Goal: Transaction & Acquisition: Purchase product/service

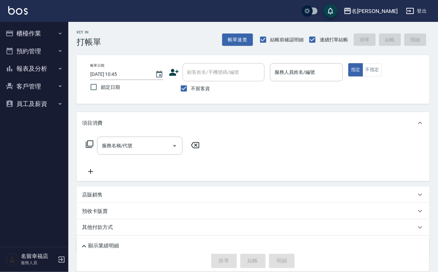
click at [240, 103] on div "帳單日期 2025/08/11 10:45 鎖定日期 顧客姓名/手機號碼/編號 顧客姓名/手機號碼/編號 不留客資 服務人員姓名/編號 服務人員姓名/編號 指…" at bounding box center [254, 79] width 354 height 49
click at [42, 34] on button "櫃檯作業" at bounding box center [34, 34] width 63 height 18
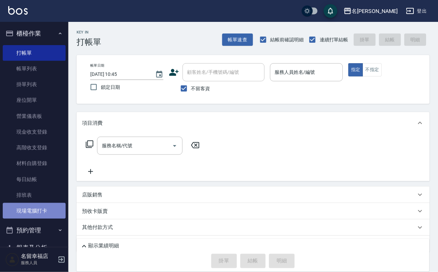
click at [46, 219] on link "現場電腦打卡" at bounding box center [34, 211] width 63 height 16
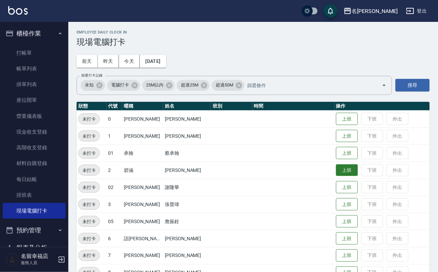
click at [341, 173] on button "上班" at bounding box center [347, 171] width 22 height 12
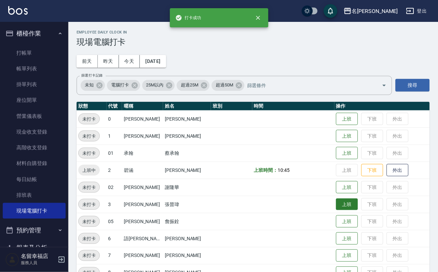
click at [336, 209] on button "上班" at bounding box center [347, 205] width 22 height 12
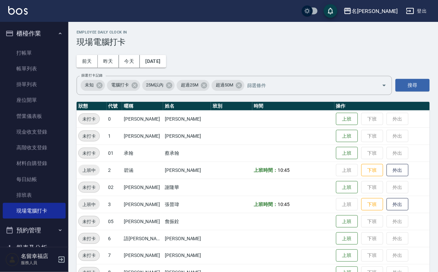
click at [242, 103] on div "Employee Daily Clock In 現場電腦打卡 前天 昨天 今天 2025/08/11 篩選打卡記錄 未知 電腦打卡 25M以內 超過25M 超…" at bounding box center [253, 259] width 370 height 474
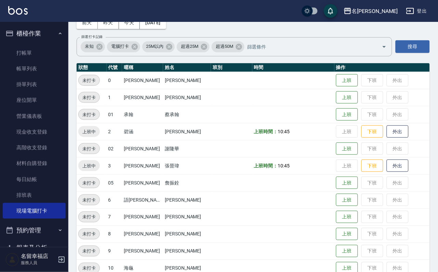
scroll to position [205, 0]
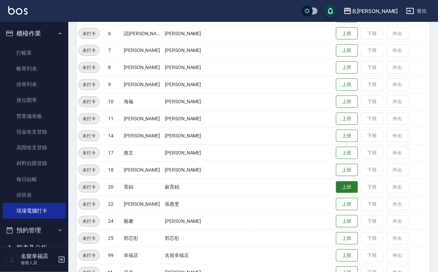
click at [337, 191] on button "上班" at bounding box center [347, 188] width 22 height 12
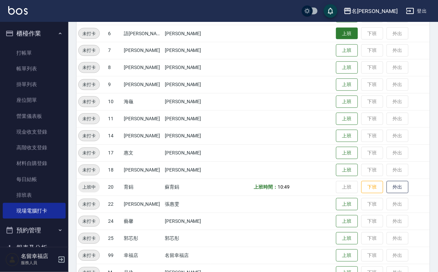
click at [343, 39] on button "上班" at bounding box center [347, 34] width 22 height 12
click at [228, 66] on td at bounding box center [231, 67] width 41 height 17
click at [234, 93] on td at bounding box center [231, 84] width 41 height 17
click at [335, 228] on td "上班 下班 外出" at bounding box center [382, 221] width 95 height 17
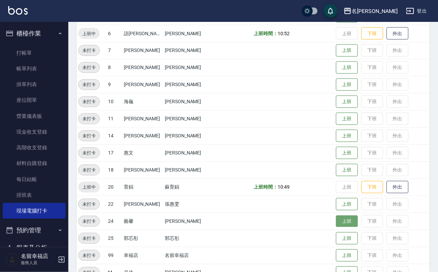
click at [336, 219] on button "上班" at bounding box center [347, 222] width 22 height 12
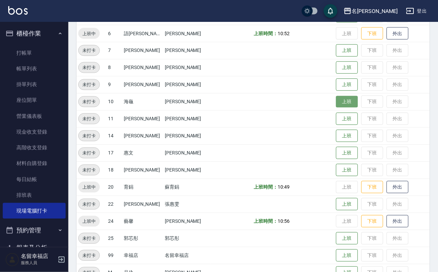
click at [340, 102] on button "上班" at bounding box center [347, 102] width 22 height 12
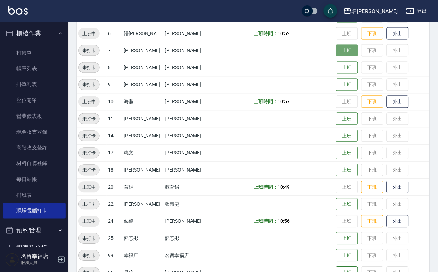
click at [341, 53] on button "上班" at bounding box center [347, 51] width 22 height 12
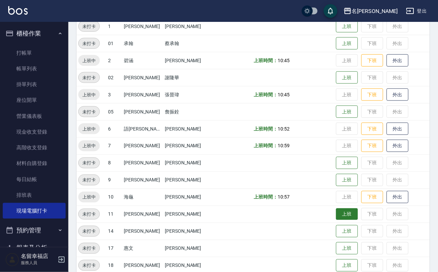
scroll to position [0, 0]
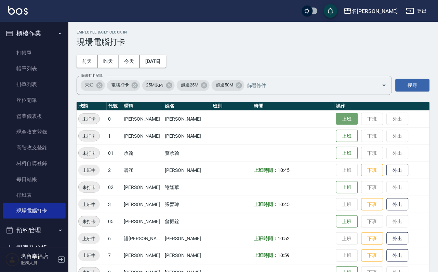
click at [349, 122] on button "上班" at bounding box center [347, 119] width 22 height 12
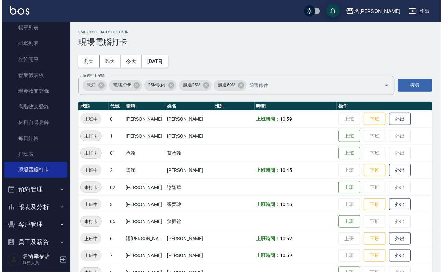
scroll to position [78, 0]
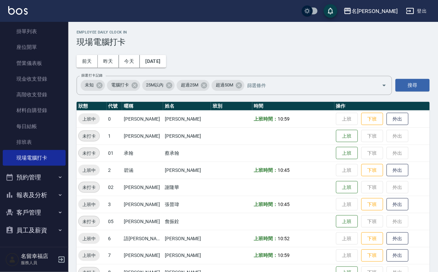
click at [35, 174] on button "預約管理" at bounding box center [34, 178] width 63 height 18
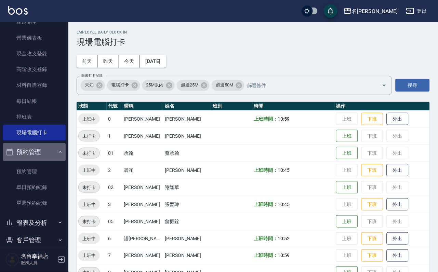
click at [40, 161] on button "預約管理" at bounding box center [34, 152] width 63 height 18
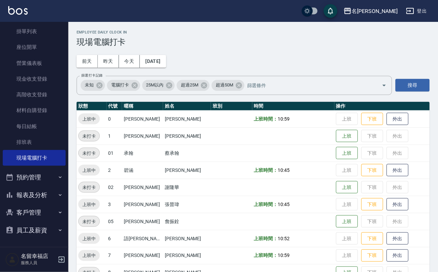
drag, startPoint x: 39, startPoint y: 207, endPoint x: 38, endPoint y: 211, distance: 3.7
click at [40, 207] on button "客戶管理" at bounding box center [34, 213] width 63 height 18
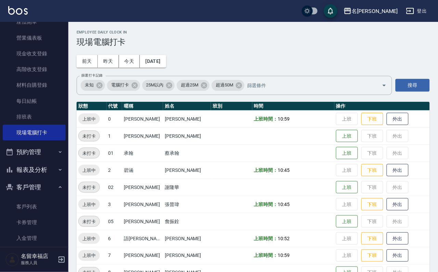
drag, startPoint x: 34, startPoint y: 226, endPoint x: 36, endPoint y: 218, distance: 8.0
click at [34, 215] on link "客戶列表" at bounding box center [34, 207] width 63 height 16
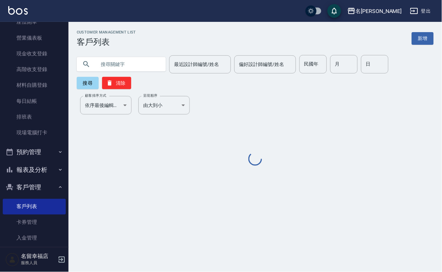
click at [117, 58] on input "text" at bounding box center [128, 64] width 64 height 18
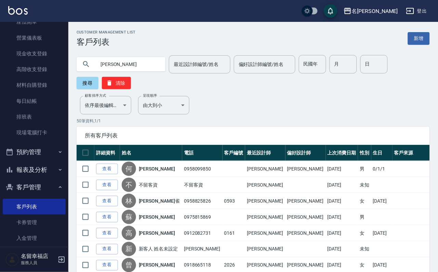
type input "玉如"
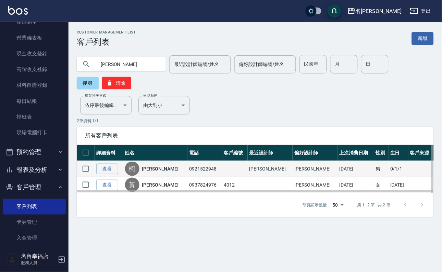
click at [165, 173] on link "柯玉如" at bounding box center [160, 169] width 36 height 7
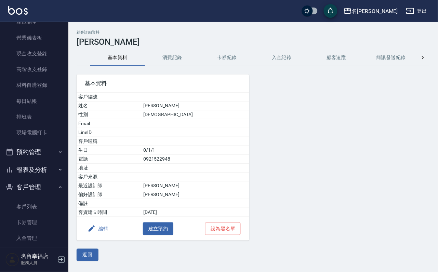
click at [167, 65] on button "消費記錄" at bounding box center [172, 58] width 55 height 16
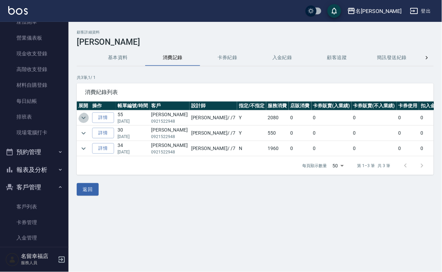
click at [85, 122] on icon "expand row" at bounding box center [83, 118] width 8 height 8
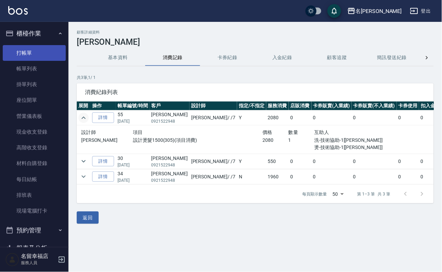
click at [41, 54] on link "打帳單" at bounding box center [34, 53] width 63 height 16
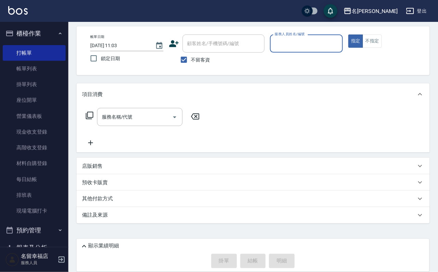
scroll to position [41, 0]
click at [164, 166] on div "店販銷售" at bounding box center [249, 166] width 334 height 7
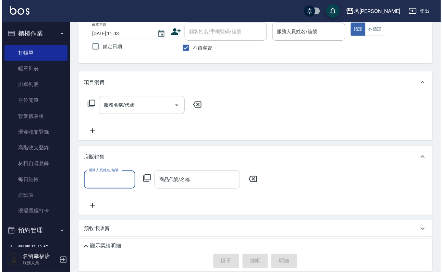
scroll to position [0, 0]
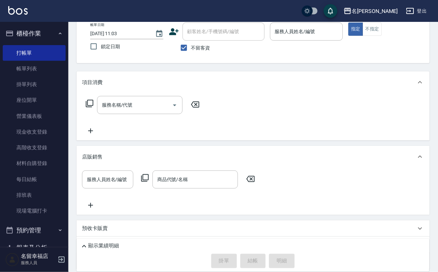
click at [142, 182] on icon at bounding box center [145, 179] width 8 height 8
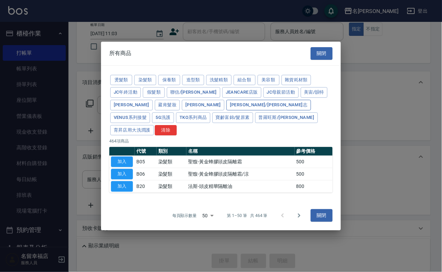
drag, startPoint x: 157, startPoint y: 106, endPoint x: 162, endPoint y: 116, distance: 10.7
click at [226, 106] on button "華田/上海望志" at bounding box center [268, 105] width 84 height 11
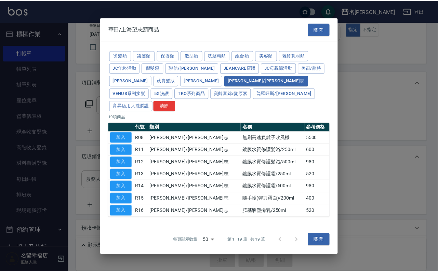
scroll to position [47, 0]
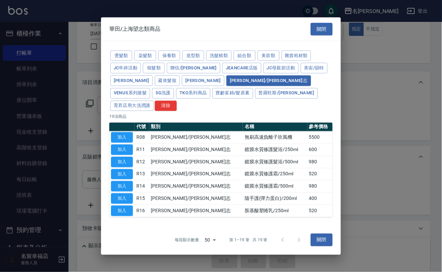
click at [275, 193] on td "鍍膜水質修護霜/500ml" at bounding box center [275, 186] width 64 height 12
click at [369, 192] on div at bounding box center [221, 136] width 442 height 272
click at [320, 247] on button "關閉" at bounding box center [321, 240] width 22 height 13
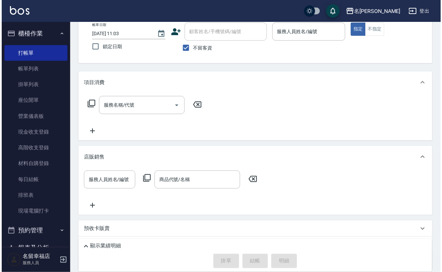
scroll to position [0, 0]
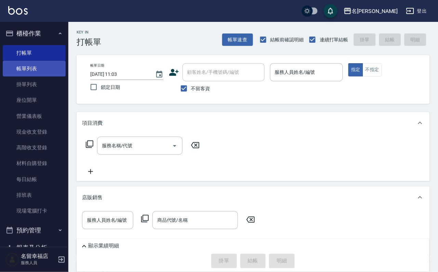
click at [26, 77] on link "帳單列表" at bounding box center [34, 69] width 63 height 16
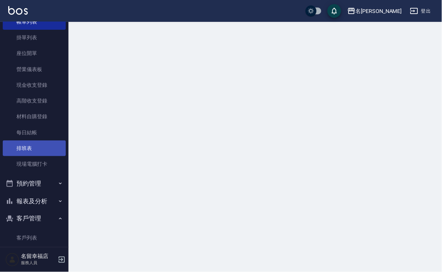
scroll to position [135, 0]
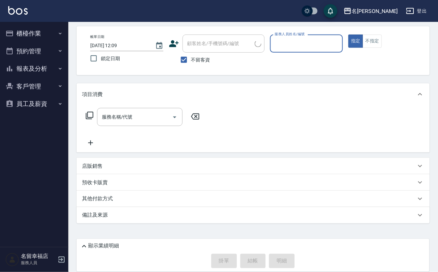
scroll to position [41, 0]
click at [40, 90] on button "客戶管理" at bounding box center [34, 87] width 63 height 18
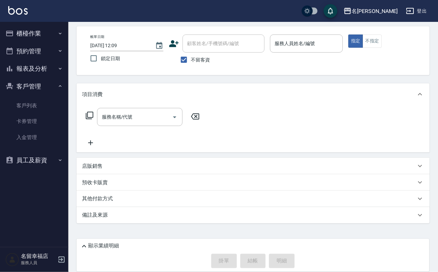
click at [40, 78] on button "報表及分析" at bounding box center [34, 69] width 63 height 18
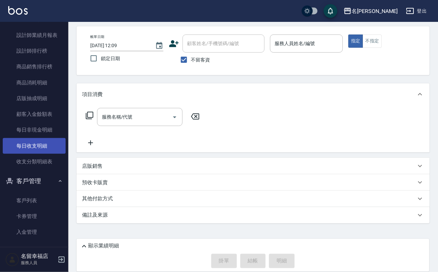
scroll to position [275, 0]
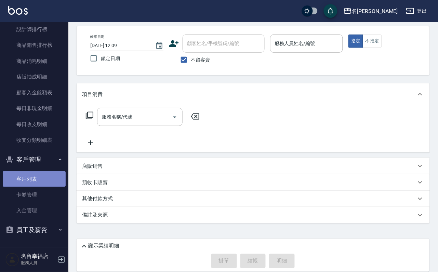
click at [38, 179] on link "客戶列表" at bounding box center [34, 179] width 63 height 16
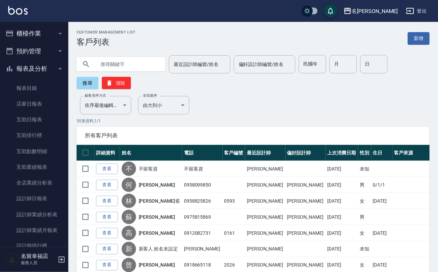
click at [36, 77] on button "報表及分析" at bounding box center [34, 69] width 63 height 18
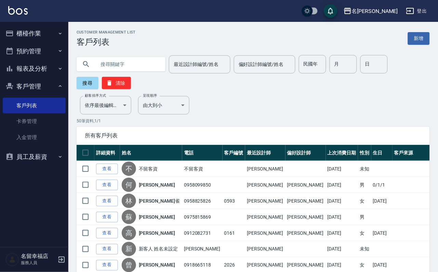
click at [125, 68] on input "text" at bounding box center [128, 64] width 64 height 18
type input "[PERSON_NAME]"
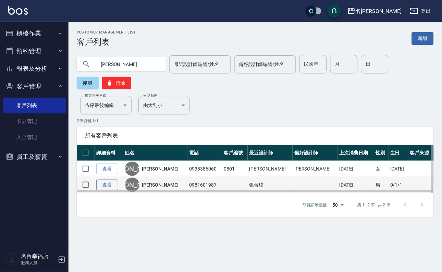
click at [115, 191] on link "查看" at bounding box center [107, 185] width 22 height 11
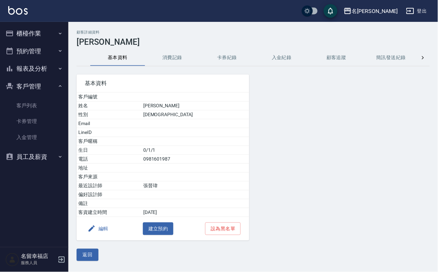
click at [169, 59] on button "消費記錄" at bounding box center [172, 58] width 55 height 16
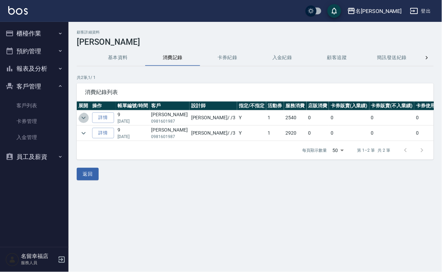
click at [85, 118] on icon "expand row" at bounding box center [83, 118] width 8 height 8
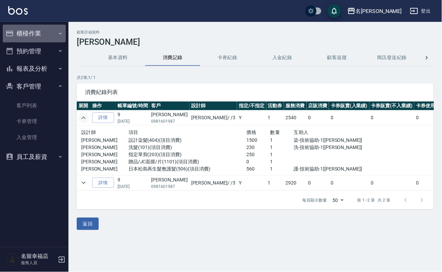
click at [29, 35] on button "櫃檯作業" at bounding box center [34, 34] width 63 height 18
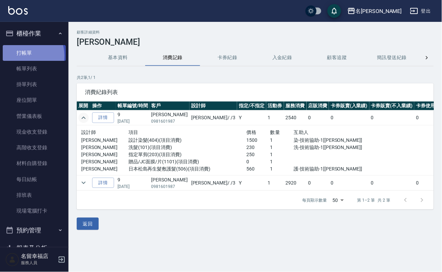
click at [24, 58] on link "打帳單" at bounding box center [34, 53] width 63 height 16
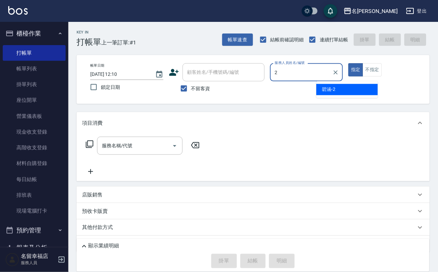
type input "碧涵-2"
type button "true"
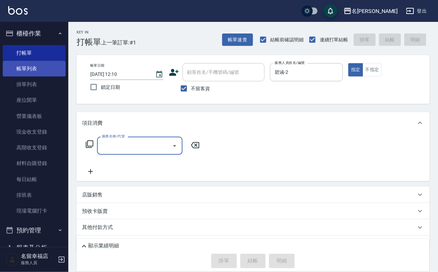
click at [24, 68] on link "帳單列表" at bounding box center [34, 69] width 63 height 16
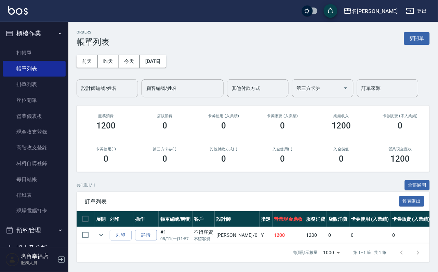
click at [106, 81] on div "設計師編號/姓名" at bounding box center [108, 88] width 62 height 18
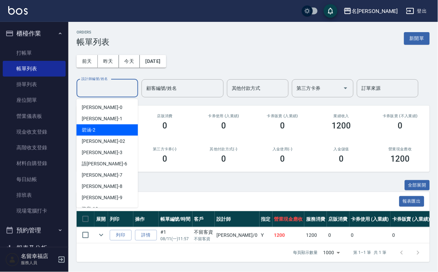
click at [96, 129] on span "[PERSON_NAME] -2" at bounding box center [89, 130] width 14 height 7
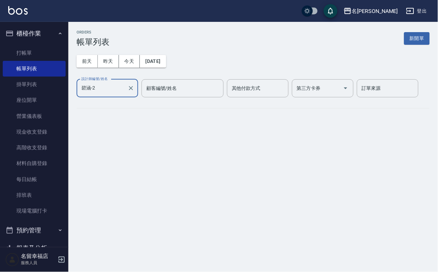
type input "碧涵-2"
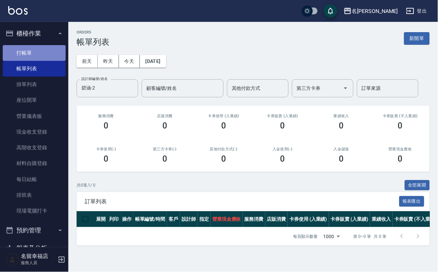
click at [36, 56] on link "打帳單" at bounding box center [34, 53] width 63 height 16
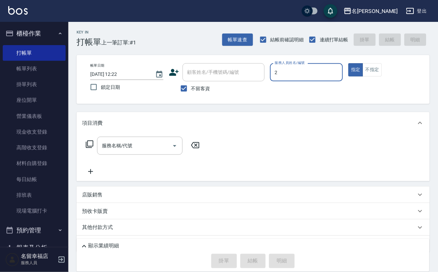
type input "碧涵-2"
type button "true"
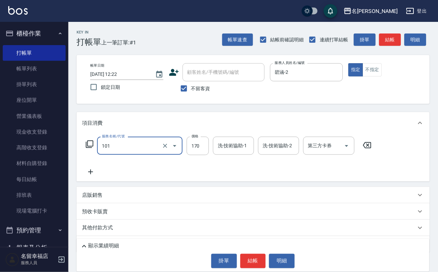
type input "洗髮(101)"
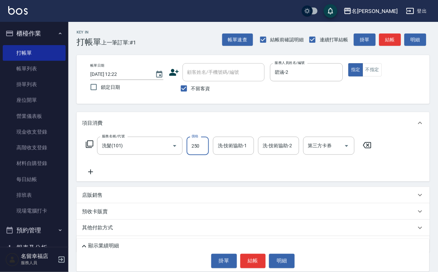
type input "250"
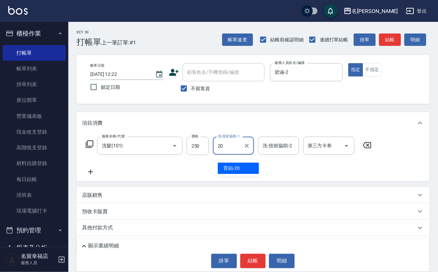
type input "育鋗-20"
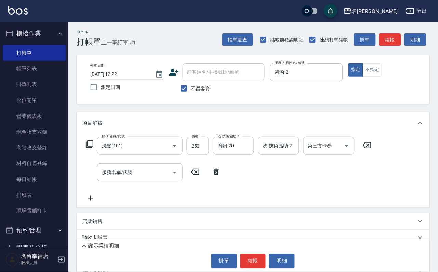
click at [89, 148] on icon at bounding box center [90, 145] width 8 height 8
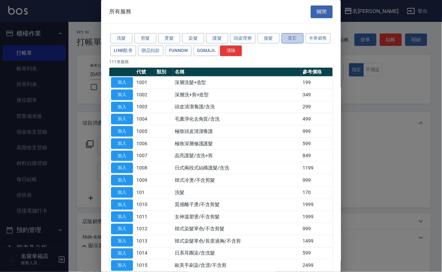
click at [302, 41] on button "其它" at bounding box center [292, 38] width 22 height 11
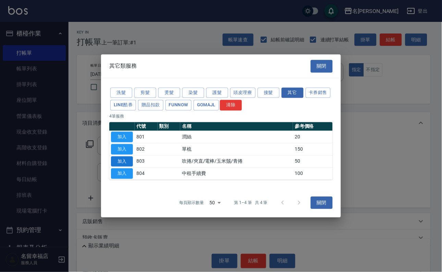
click at [125, 167] on button "加入" at bounding box center [122, 161] width 22 height 11
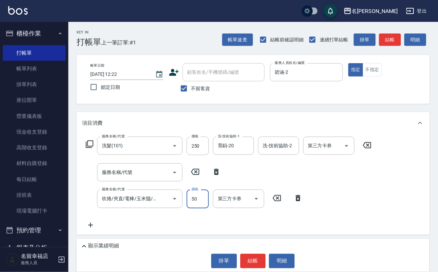
click at [208, 208] on input "50" at bounding box center [198, 199] width 22 height 18
type input "100"
click at [254, 265] on button "結帳" at bounding box center [254, 261] width 26 height 14
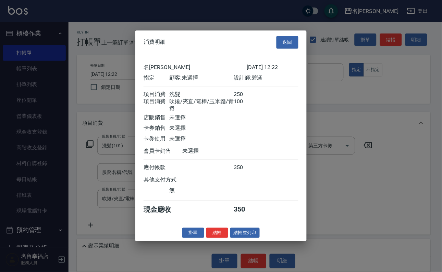
scroll to position [110, 0]
click at [206, 239] on button "結帳" at bounding box center [217, 233] width 22 height 11
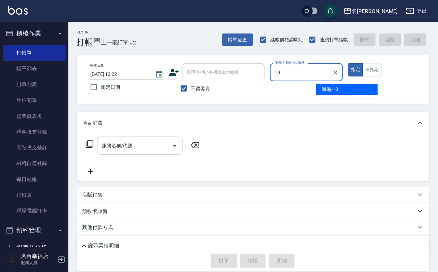
type input "海龜-10"
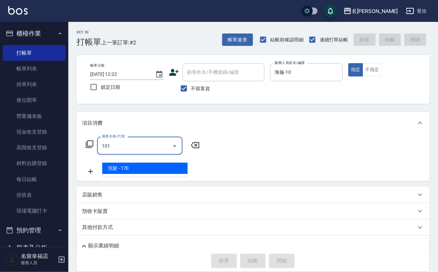
type input "洗髮(101)"
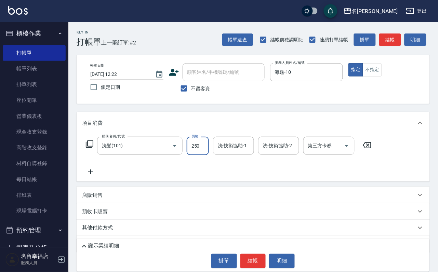
type input "250"
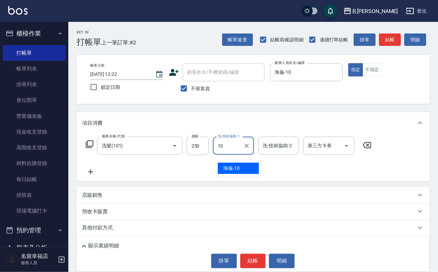
type input "海龜-10"
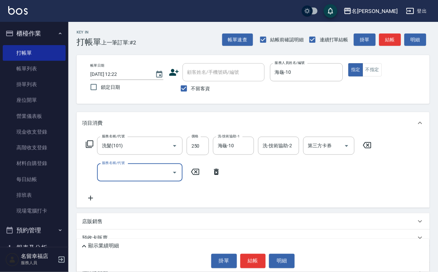
type input "3"
type input "補染(401)"
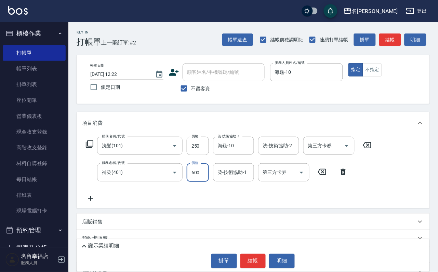
type input "600"
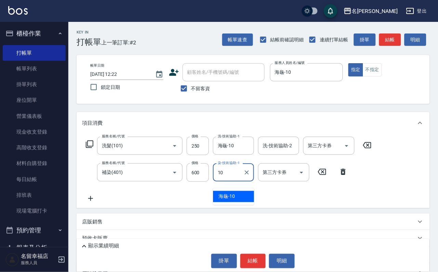
type input "海龜-10"
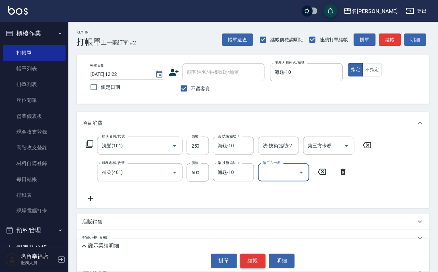
click at [257, 264] on button "結帳" at bounding box center [254, 261] width 26 height 14
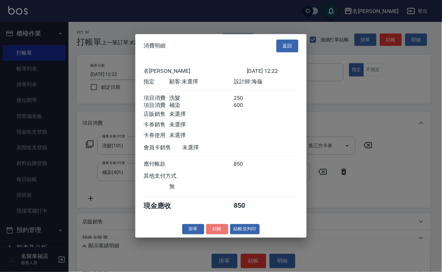
click at [212, 235] on button "結帳" at bounding box center [217, 229] width 22 height 11
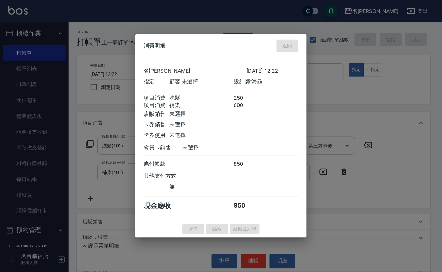
type input "[DATE] 12:31"
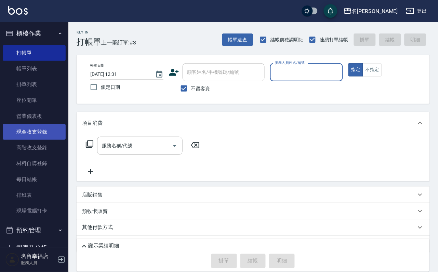
click at [46, 140] on link "現金收支登錄" at bounding box center [34, 132] width 63 height 16
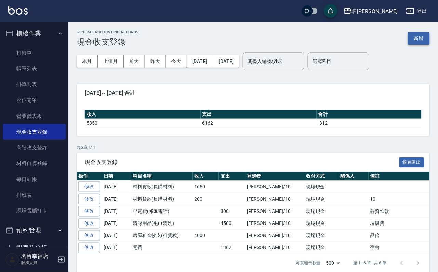
click at [417, 37] on button "新增" at bounding box center [419, 38] width 22 height 13
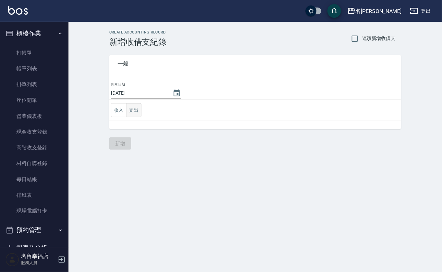
click at [135, 116] on button "支出" at bounding box center [133, 110] width 15 height 14
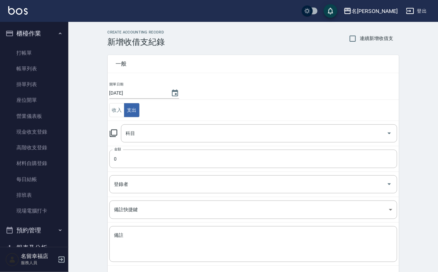
click at [118, 138] on icon at bounding box center [114, 133] width 8 height 8
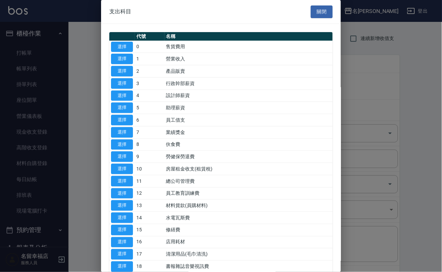
click at [119, 126] on button "選擇" at bounding box center [122, 120] width 22 height 11
type input "6 員工借支"
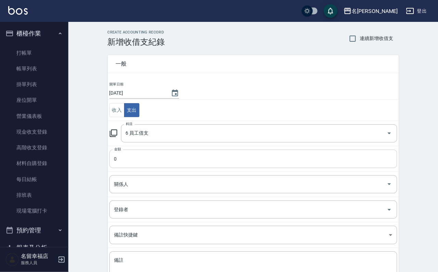
click at [138, 159] on input "0" at bounding box center [254, 159] width 288 height 18
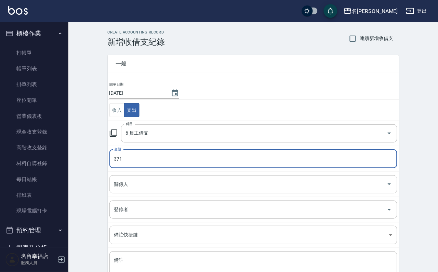
type input "371"
click at [128, 185] on input "關係人" at bounding box center [249, 185] width 272 height 12
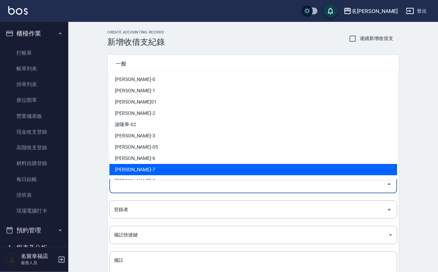
click at [140, 167] on li "[PERSON_NAME]-7" at bounding box center [254, 169] width 288 height 11
type input "[PERSON_NAME]-7"
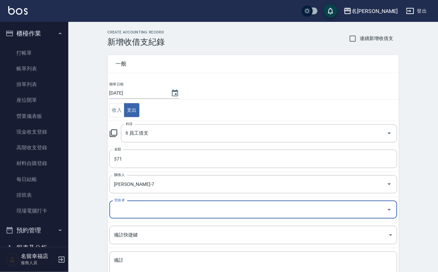
click at [134, 211] on input "登錄者" at bounding box center [249, 210] width 272 height 12
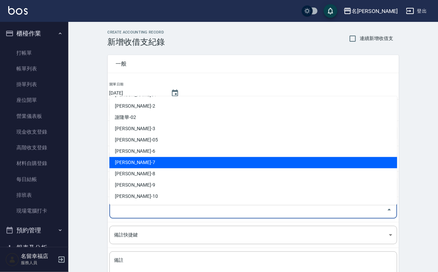
scroll to position [51, 0]
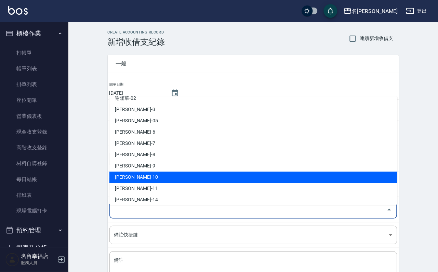
click at [139, 179] on li "[PERSON_NAME]-10" at bounding box center [254, 177] width 288 height 11
type input "[PERSON_NAME]-10"
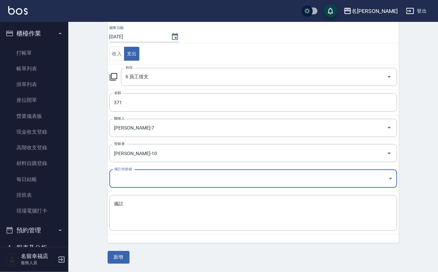
scroll to position [62, 0]
click at [125, 254] on button "新增" at bounding box center [119, 258] width 22 height 13
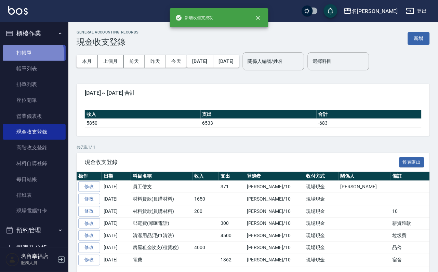
click at [27, 57] on link "打帳單" at bounding box center [34, 53] width 63 height 16
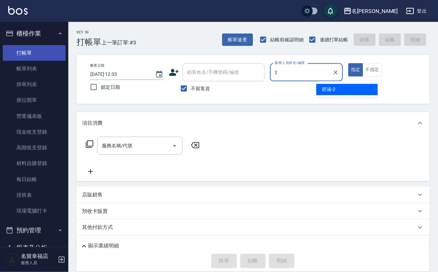
type input "碧涵-2"
type button "true"
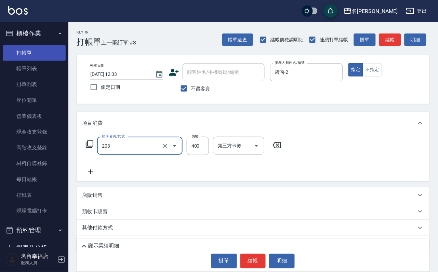
type input "指定單剪(203)"
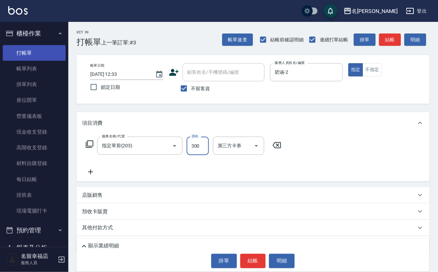
type input "300"
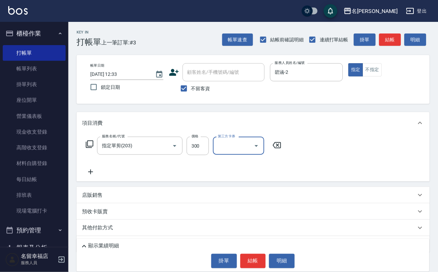
click at [269, 257] on div "掛單 結帳 明細" at bounding box center [253, 261] width 346 height 14
click at [256, 258] on button "結帳" at bounding box center [254, 261] width 26 height 14
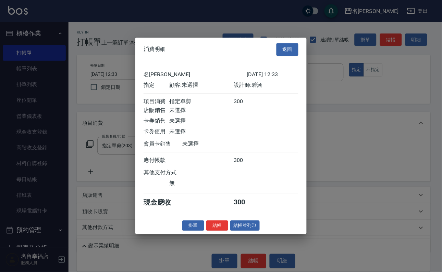
scroll to position [85, 0]
click at [210, 231] on button "結帳" at bounding box center [217, 226] width 22 height 11
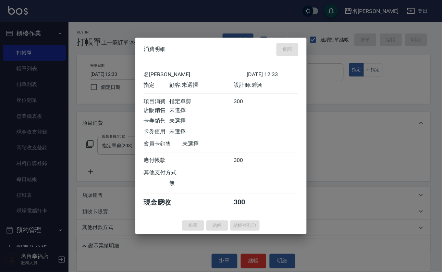
type input "[DATE] 12:41"
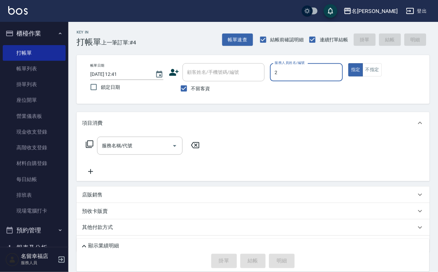
type input "碧涵-2"
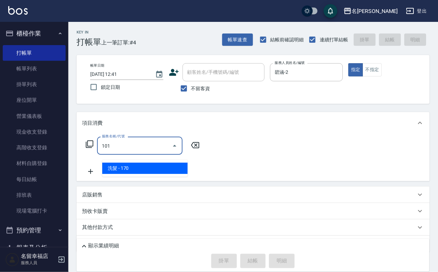
type input "洗髮(101)"
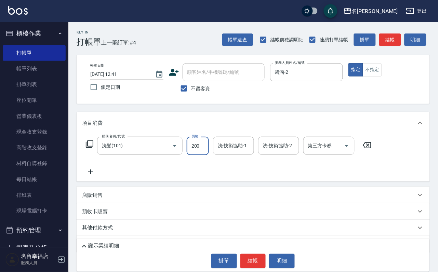
type input "200"
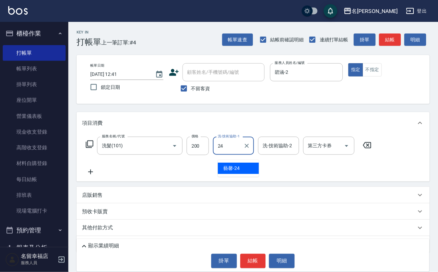
type input "藝馨-24"
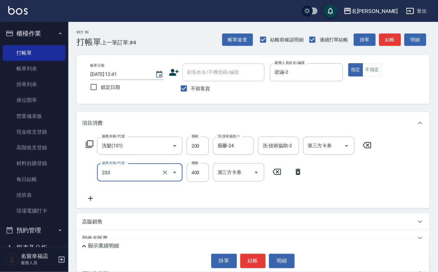
type input "指定單剪(203)"
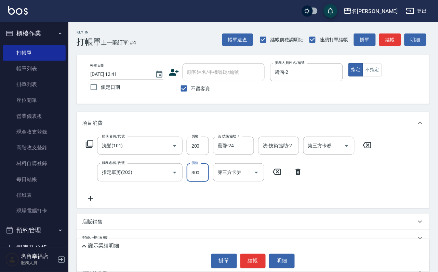
type input "300"
click at [264, 257] on button "結帳" at bounding box center [254, 261] width 26 height 14
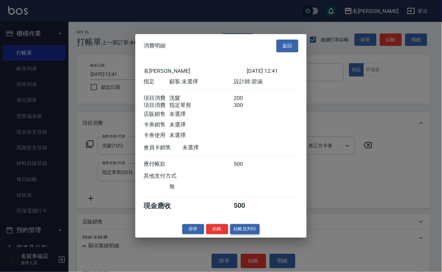
scroll to position [110, 0]
click at [216, 235] on button "結帳" at bounding box center [217, 229] width 22 height 11
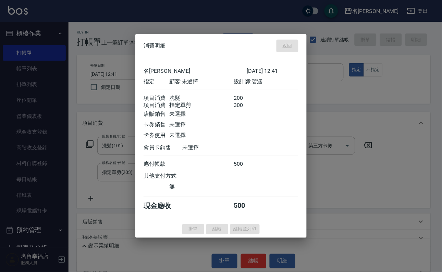
type input "[DATE] 13:08"
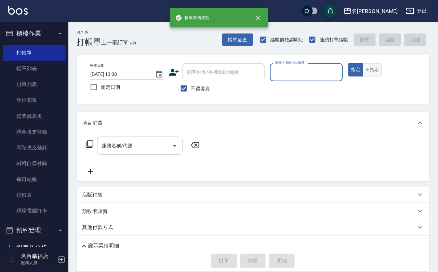
click at [382, 77] on button "不指定" at bounding box center [372, 69] width 19 height 13
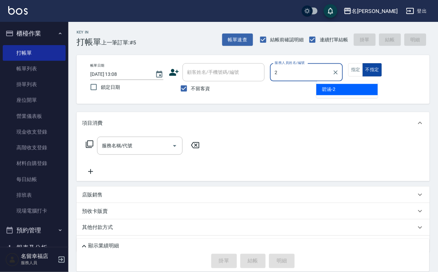
type input "碧涵-2"
type button "false"
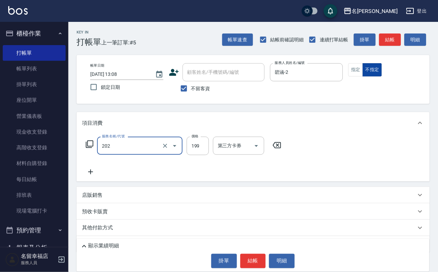
type input "不指定單剪(202)"
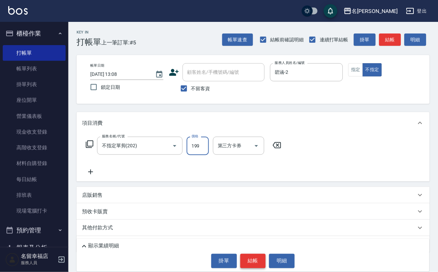
click at [254, 254] on button "結帳" at bounding box center [254, 261] width 26 height 14
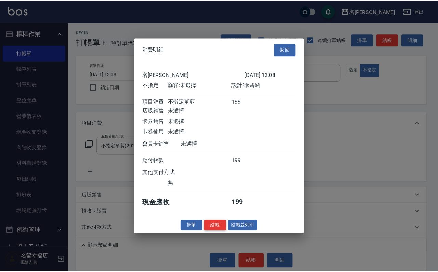
scroll to position [97, 0]
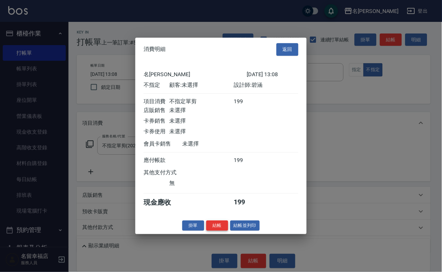
click at [209, 231] on button "結帳" at bounding box center [217, 226] width 22 height 11
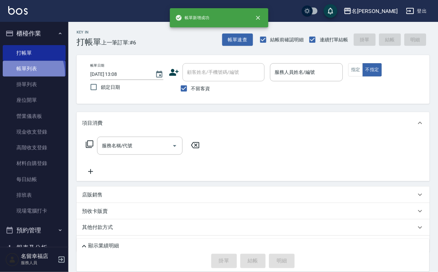
click at [21, 77] on link "帳單列表" at bounding box center [34, 69] width 63 height 16
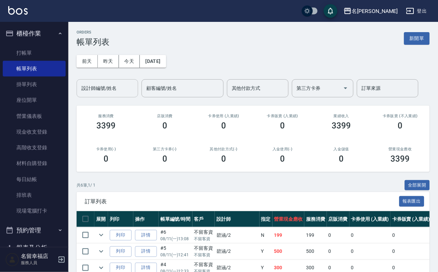
click at [112, 89] on input "設計師編號/姓名" at bounding box center [107, 88] width 55 height 12
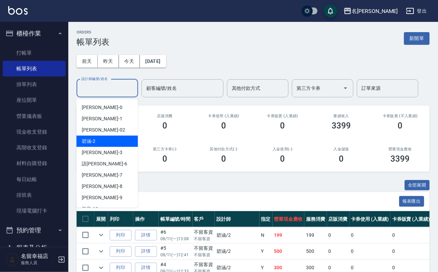
click at [107, 143] on div "[PERSON_NAME] -2" at bounding box center [108, 141] width 62 height 11
type input "碧涵-2"
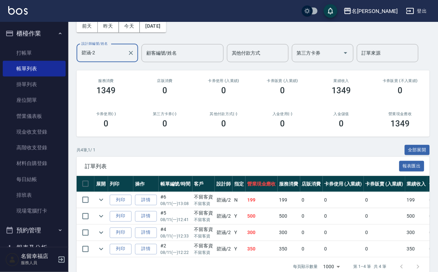
scroll to position [101, 0]
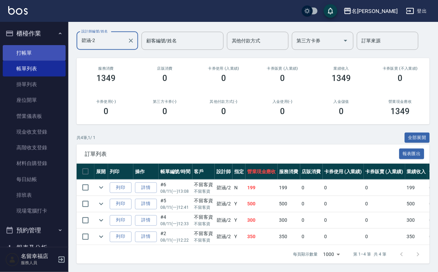
click at [30, 53] on link "打帳單" at bounding box center [34, 53] width 63 height 16
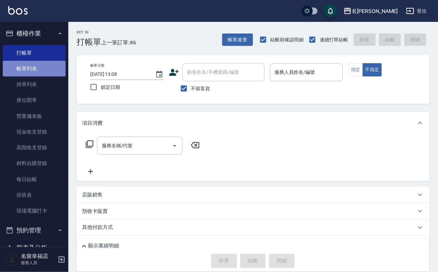
click at [39, 74] on link "帳單列表" at bounding box center [34, 69] width 63 height 16
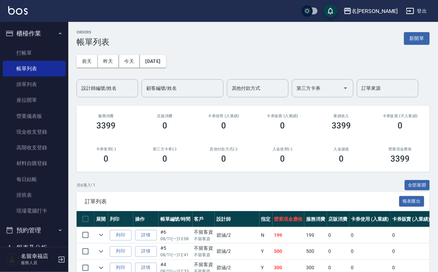
click at [415, 37] on button "新開單" at bounding box center [418, 38] width 26 height 13
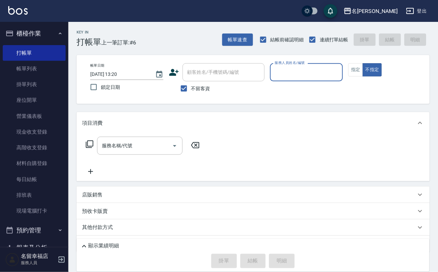
click at [330, 71] on input "服務人員姓名/編號" at bounding box center [306, 72] width 67 height 12
type input "語[PERSON_NAME]-6"
type button "false"
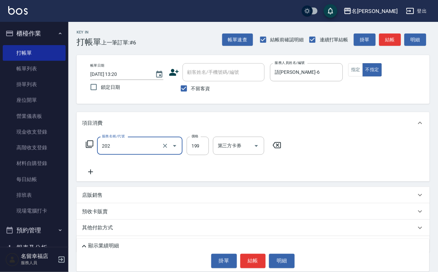
type input "不指定單剪(202)"
click at [92, 149] on icon at bounding box center [90, 144] width 8 height 8
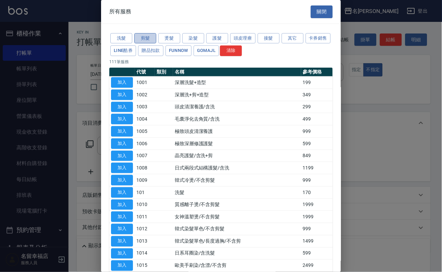
click at [145, 44] on button "剪髮" at bounding box center [145, 38] width 22 height 11
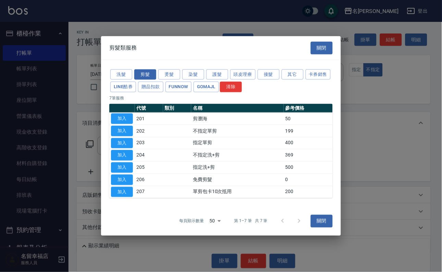
click at [122, 126] on button "加入" at bounding box center [122, 131] width 22 height 11
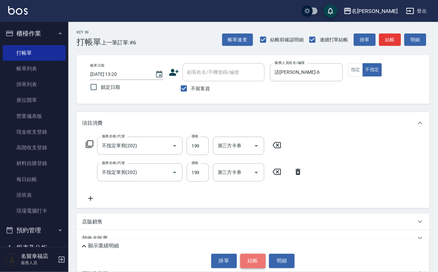
click at [253, 255] on button "結帳" at bounding box center [254, 261] width 26 height 14
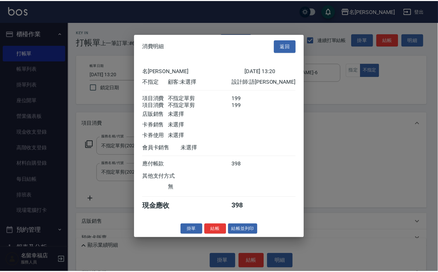
scroll to position [123, 0]
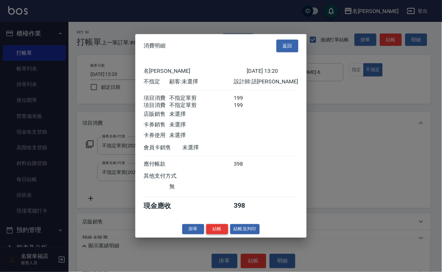
click at [212, 235] on button "結帳" at bounding box center [217, 229] width 22 height 11
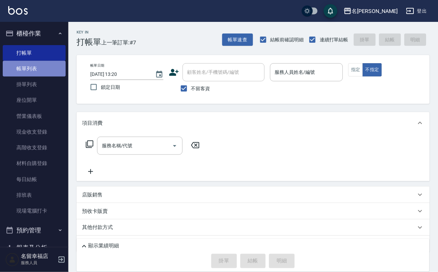
click at [38, 71] on link "帳單列表" at bounding box center [34, 69] width 63 height 16
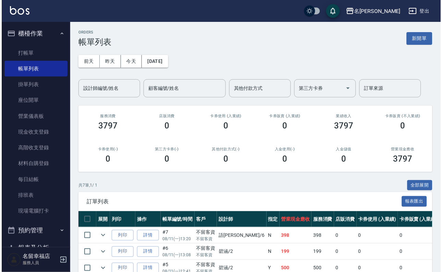
scroll to position [135, 0]
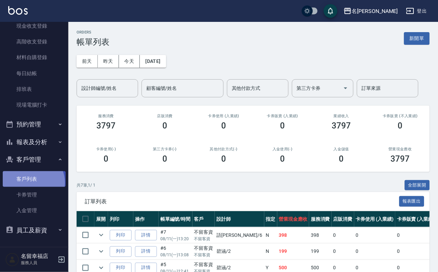
click at [32, 177] on link "客戶列表" at bounding box center [34, 179] width 63 height 16
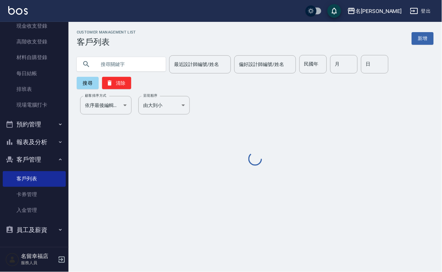
click at [160, 71] on input "text" at bounding box center [128, 64] width 64 height 18
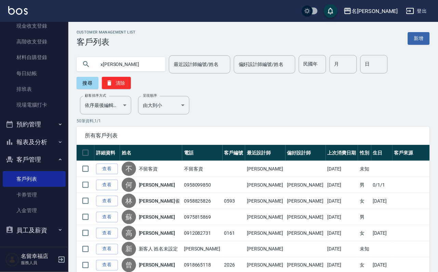
click at [110, 65] on input "x[PERSON_NAME]" at bounding box center [128, 64] width 64 height 18
type input "[PERSON_NAME]"
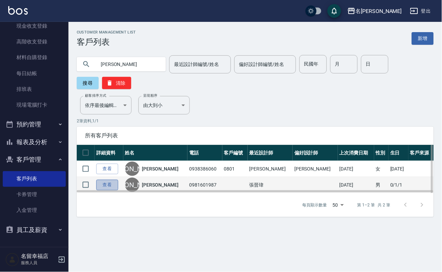
click at [113, 191] on link "查看" at bounding box center [107, 185] width 22 height 11
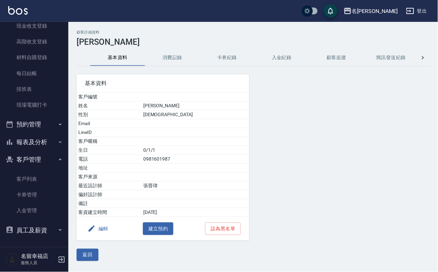
click at [169, 51] on button "消費記錄" at bounding box center [172, 58] width 55 height 16
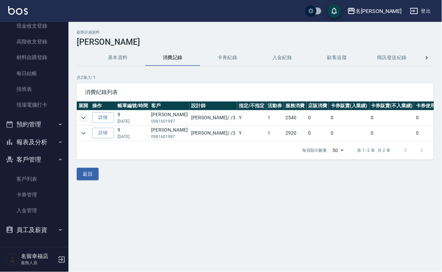
click at [87, 117] on icon "expand row" at bounding box center [83, 118] width 8 height 8
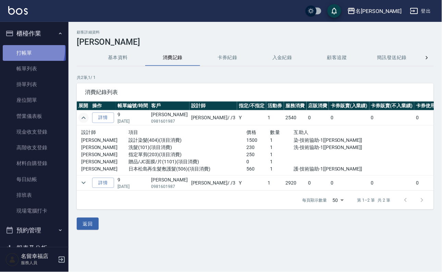
click at [23, 52] on link "打帳單" at bounding box center [34, 53] width 63 height 16
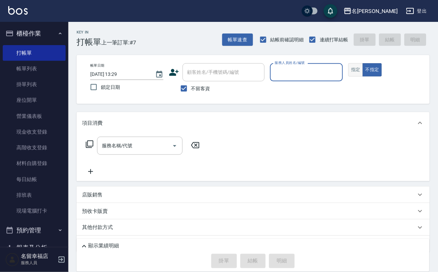
drag, startPoint x: 400, startPoint y: 92, endPoint x: 396, endPoint y: 90, distance: 4.7
click at [399, 77] on div "指定 不指定" at bounding box center [385, 69] width 73 height 13
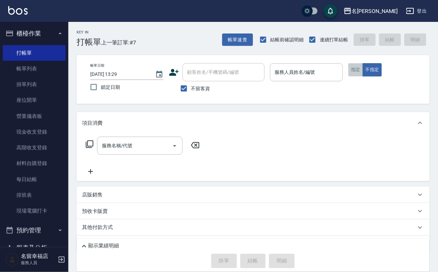
click at [363, 77] on button "指定" at bounding box center [356, 69] width 15 height 13
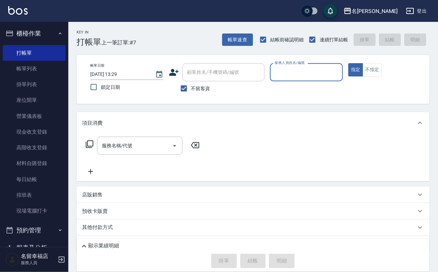
click at [195, 86] on label "不留客資" at bounding box center [194, 88] width 34 height 14
click at [191, 86] on input "不留客資" at bounding box center [184, 88] width 14 height 14
checkbox input "false"
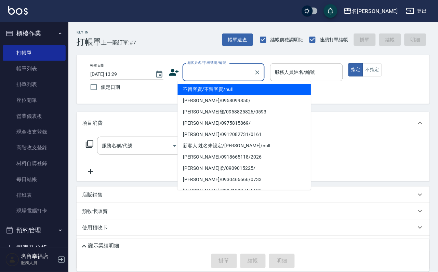
click at [199, 69] on input "顧客姓名/手機號碼/編號" at bounding box center [219, 72] width 66 height 12
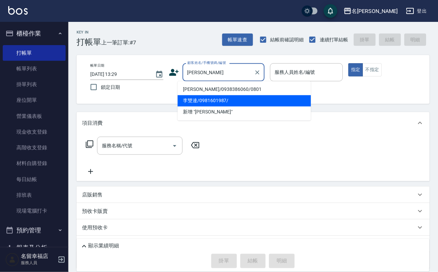
click at [224, 99] on li "李雙連/0981601987/" at bounding box center [244, 100] width 133 height 11
type input "李雙連/0981601987/"
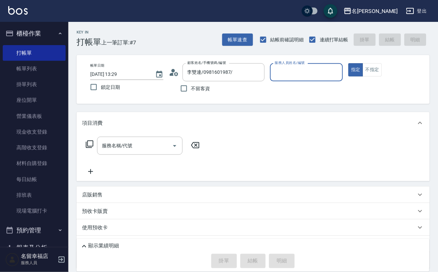
click at [341, 77] on input "服務人員姓名/編號" at bounding box center [306, 72] width 67 height 12
type input "[PERSON_NAME]-3"
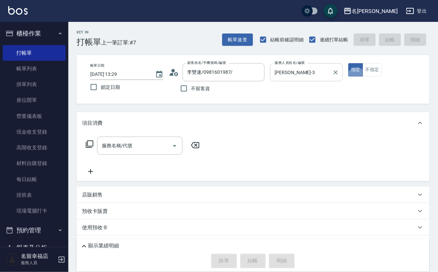
type button "true"
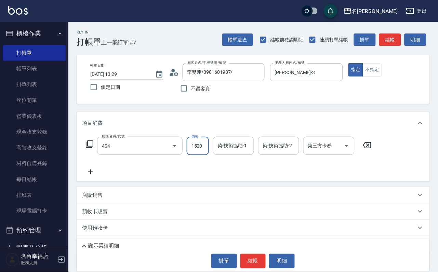
type input "設計染髮(404)"
type input "[PERSON_NAME]-3"
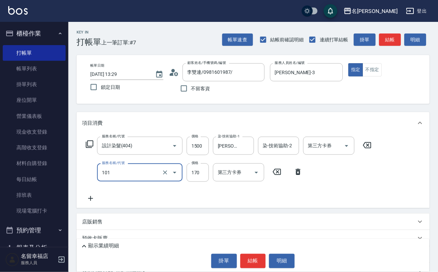
type input "洗髮(101)"
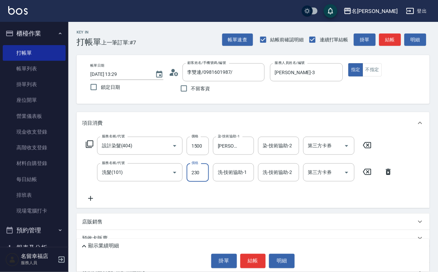
type input "230"
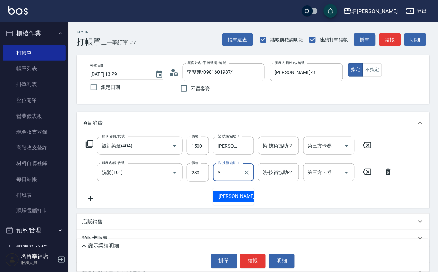
type input "[PERSON_NAME]-3"
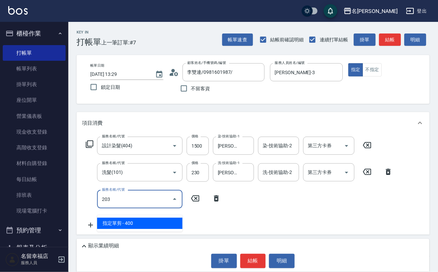
type input "指定單剪(203)"
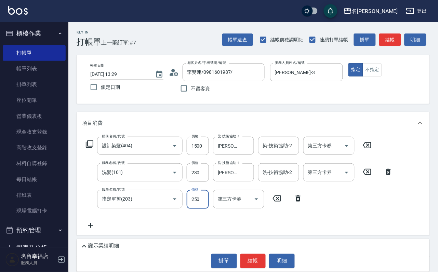
type input "250"
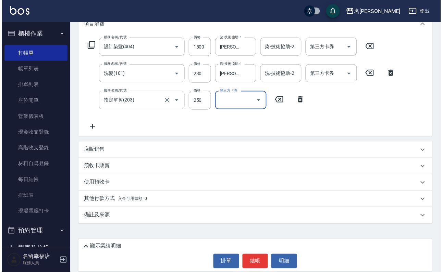
scroll to position [111, 0]
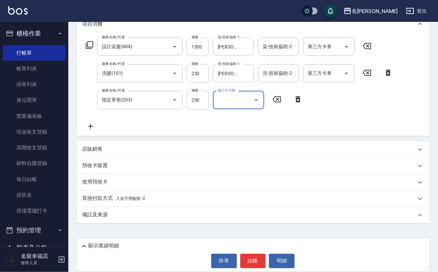
click at [86, 125] on icon at bounding box center [90, 127] width 17 height 8
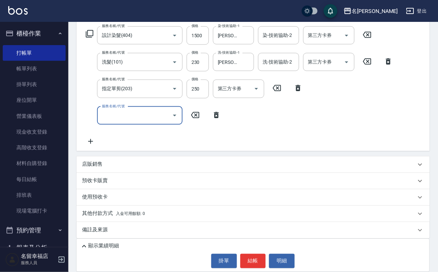
click at [89, 38] on icon at bounding box center [90, 34] width 8 height 8
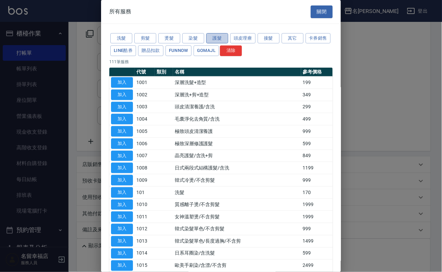
drag, startPoint x: 219, startPoint y: 42, endPoint x: 215, endPoint y: 49, distance: 7.5
click at [219, 42] on button "護髮" at bounding box center [217, 38] width 22 height 11
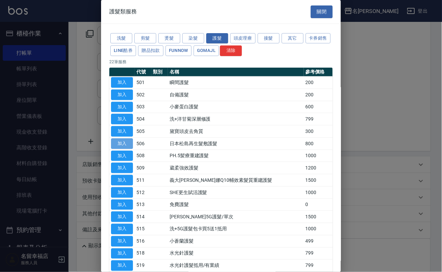
click at [124, 149] on button "加入" at bounding box center [122, 144] width 22 height 11
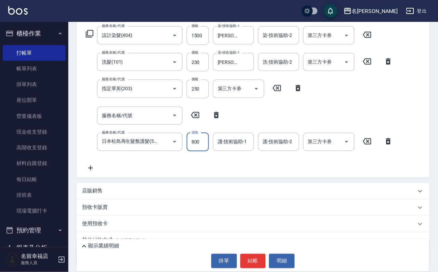
click at [199, 152] on input "800" at bounding box center [198, 142] width 22 height 18
type input "560"
type input "[PERSON_NAME]-3"
click at [133, 245] on div "顯示業績明細 掛單 結帳 明細" at bounding box center [253, 255] width 353 height 33
click at [133, 243] on div "顯示業績明細" at bounding box center [255, 247] width 350 height 8
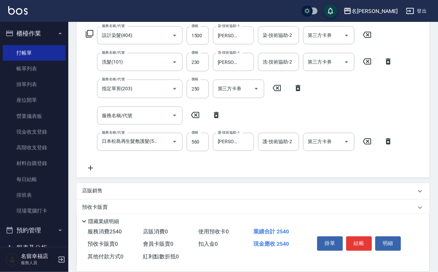
click at [193, 218] on div "隱藏業績明細" at bounding box center [255, 222] width 350 height 8
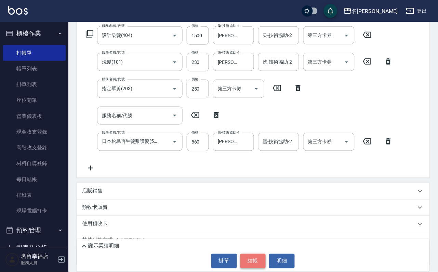
click at [250, 260] on button "結帳" at bounding box center [254, 261] width 26 height 14
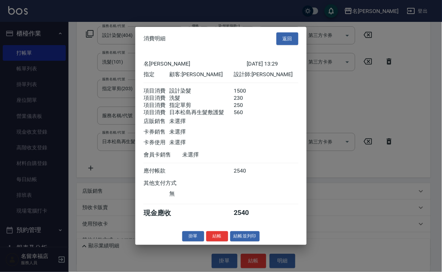
scroll to position [161, 0]
click at [210, 242] on button "結帳" at bounding box center [217, 236] width 22 height 11
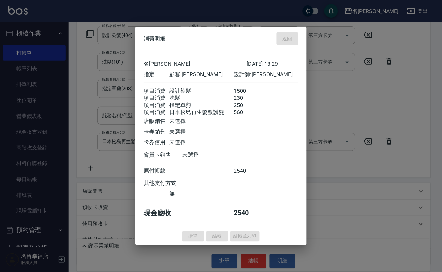
type input "[DATE] 13:30"
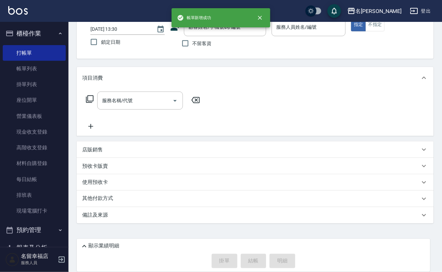
scroll to position [0, 0]
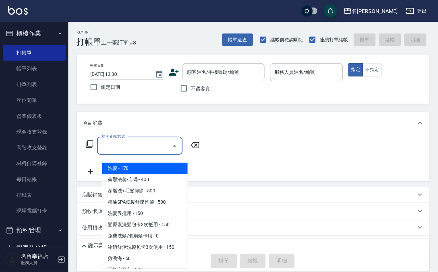
click at [154, 152] on input "服務名稱/代號" at bounding box center [134, 146] width 69 height 12
click at [344, 67] on div "服務人員姓名/編號 服務人員姓名/編號" at bounding box center [306, 72] width 73 height 18
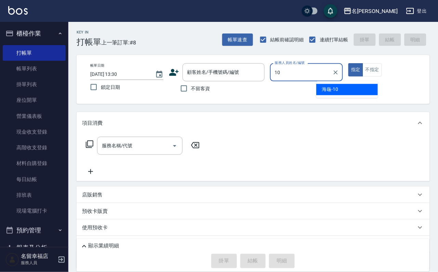
click at [332, 93] on div "海龜 -10" at bounding box center [348, 89] width 62 height 11
type input "海龜-10"
click at [123, 152] on input "服務名稱/代號" at bounding box center [134, 146] width 69 height 12
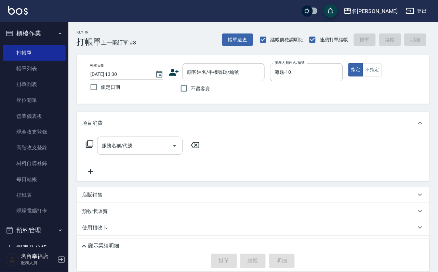
click at [93, 148] on icon at bounding box center [90, 145] width 8 height 8
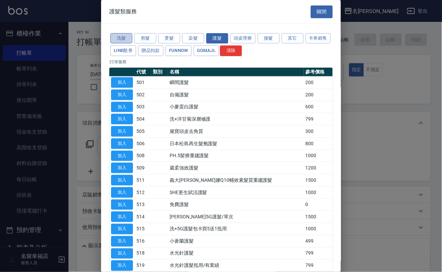
click at [119, 43] on button "洗髮" at bounding box center [121, 38] width 22 height 11
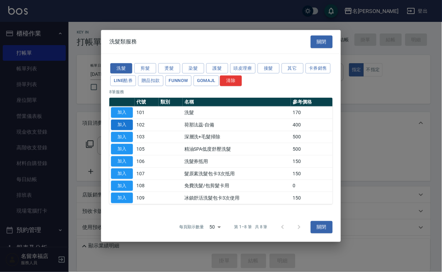
click at [116, 120] on button "加入" at bounding box center [122, 125] width 22 height 11
type input "荷那法蕊-自備(102)"
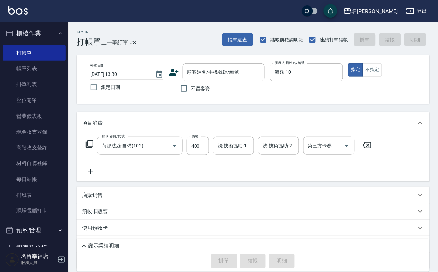
click at [91, 149] on icon at bounding box center [90, 144] width 8 height 8
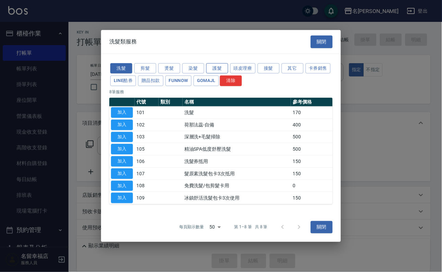
click at [216, 63] on button "護髮" at bounding box center [217, 68] width 22 height 11
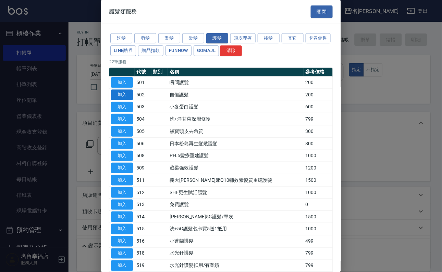
click at [122, 100] on button "加入" at bounding box center [122, 95] width 22 height 11
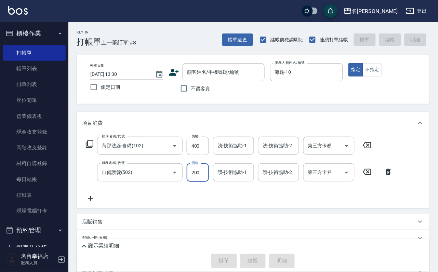
click at [204, 182] on input "200" at bounding box center [198, 173] width 22 height 18
type input "300"
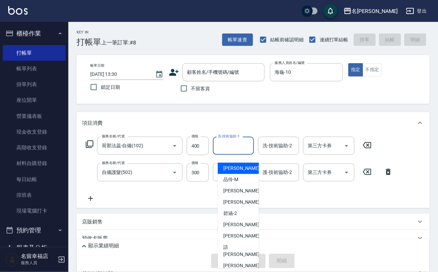
click at [233, 151] on input "洗-技術協助-1" at bounding box center [233, 146] width 35 height 12
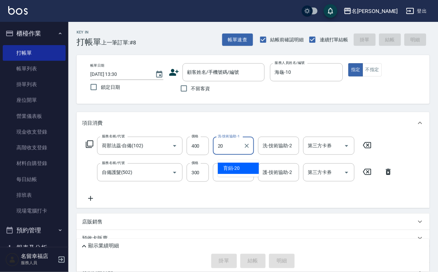
click at [230, 166] on span "育鋗 -20" at bounding box center [232, 168] width 16 height 7
type input "育鋗-20"
click at [183, 90] on input "不留客資" at bounding box center [184, 88] width 14 height 14
checkbox input "true"
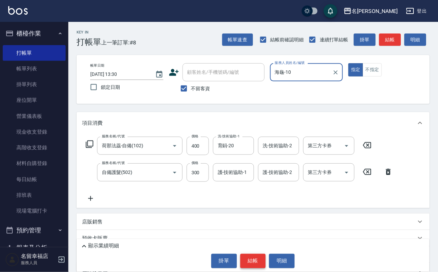
click at [249, 259] on button "結帳" at bounding box center [254, 261] width 26 height 14
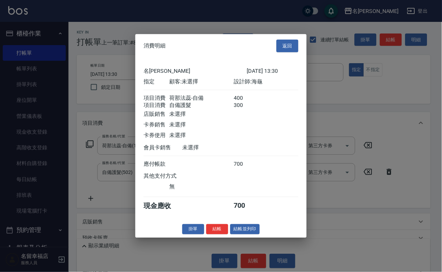
scroll to position [110, 0]
click at [208, 235] on button "結帳" at bounding box center [217, 229] width 22 height 11
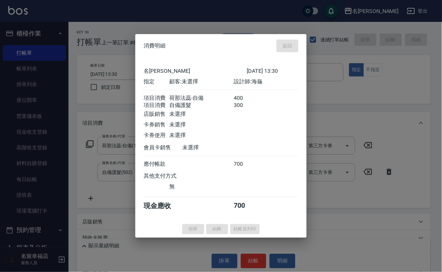
type input "[DATE] 13:52"
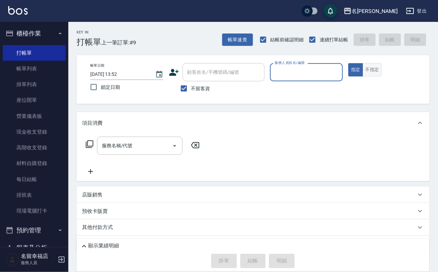
click at [382, 77] on button "不指定" at bounding box center [372, 69] width 19 height 13
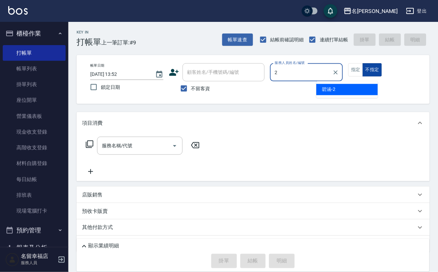
type input "碧涵-2"
type button "false"
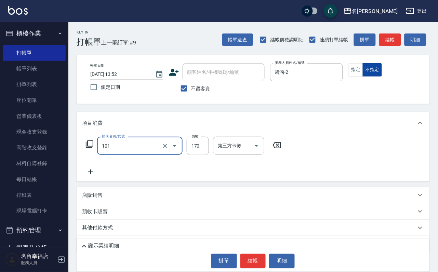
type input "洗髮(101)"
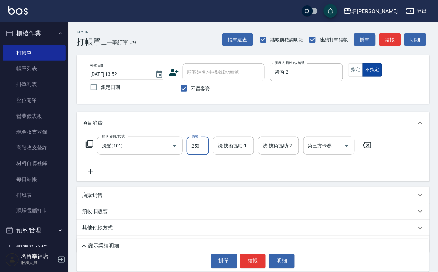
type input "250"
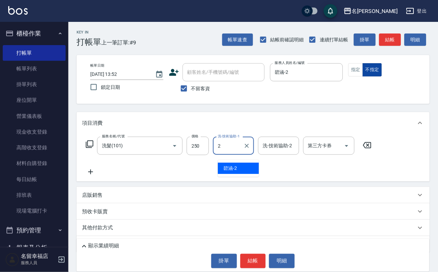
type input "碧涵-2"
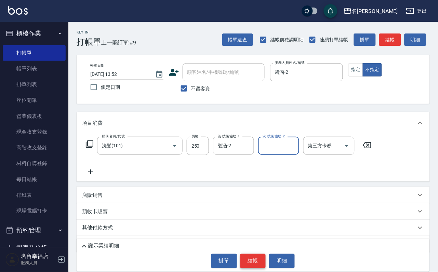
click at [250, 256] on button "結帳" at bounding box center [254, 261] width 26 height 14
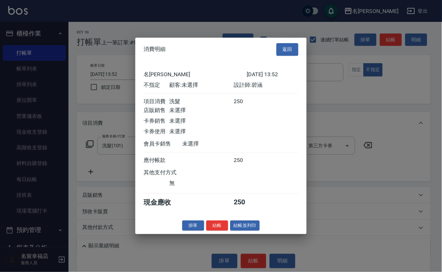
scroll to position [97, 0]
click at [211, 231] on button "結帳" at bounding box center [217, 226] width 22 height 11
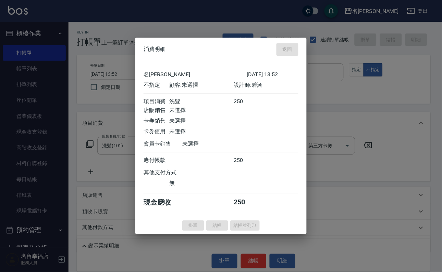
type input "[DATE] 13:57"
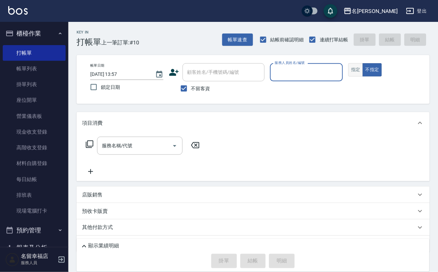
click at [363, 77] on button "指定" at bounding box center [356, 69] width 15 height 13
click at [186, 89] on input "不留客資" at bounding box center [184, 88] width 14 height 14
checkbox input "false"
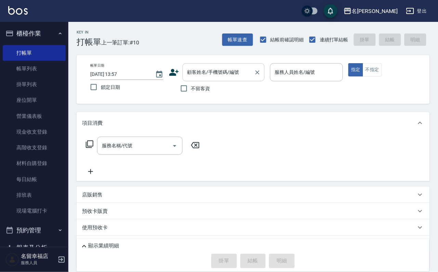
click at [205, 66] on div "顧客姓名/手機號碼/編號" at bounding box center [224, 72] width 82 height 18
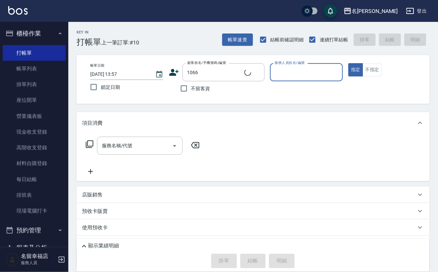
type input "[PERSON_NAME]/0930930211/1066"
type input "海龜-10"
click at [121, 152] on input "服務名稱/代號" at bounding box center [134, 146] width 69 height 12
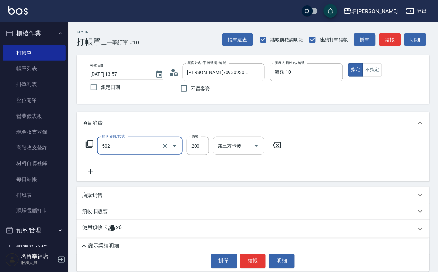
type input "自備護髮(502)"
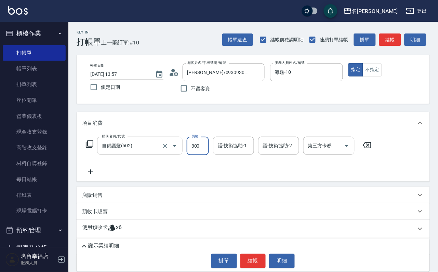
type input "300"
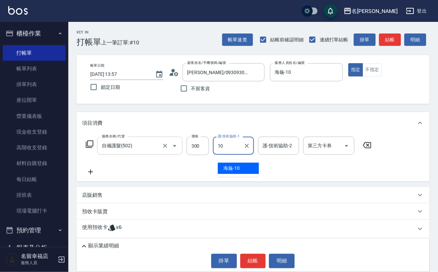
type input "海龜-10"
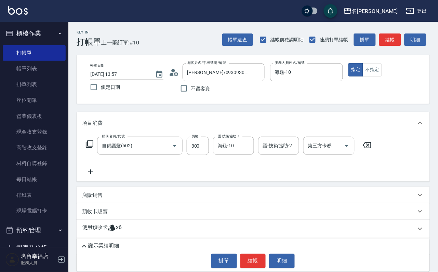
click at [88, 148] on icon at bounding box center [90, 145] width 8 height 8
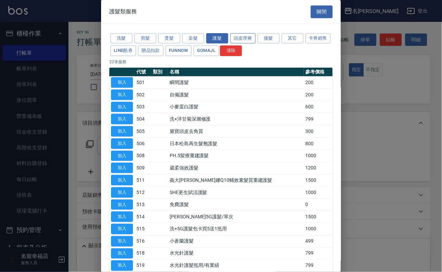
click at [253, 44] on button "頭皮理療" at bounding box center [242, 38] width 25 height 11
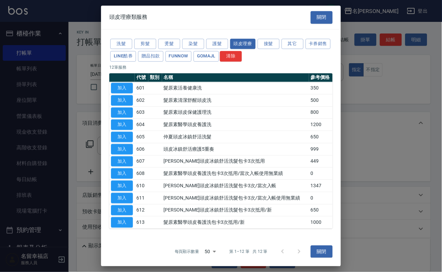
scroll to position [63, 0]
click at [115, 220] on button "加入" at bounding box center [122, 223] width 22 height 11
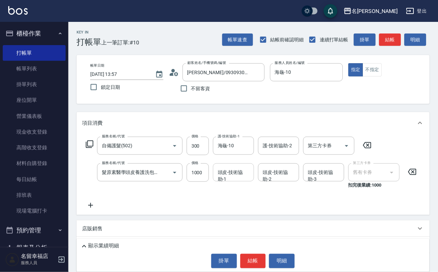
click at [233, 182] on div "頭皮-技術協助-1" at bounding box center [233, 173] width 41 height 18
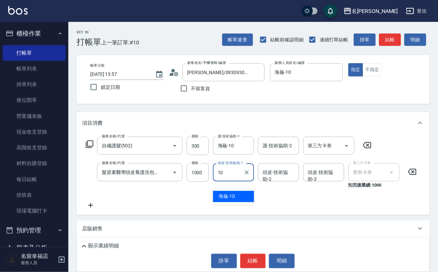
type input "海龜-10"
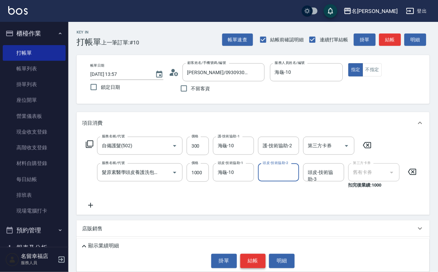
click at [258, 262] on button "結帳" at bounding box center [254, 261] width 26 height 14
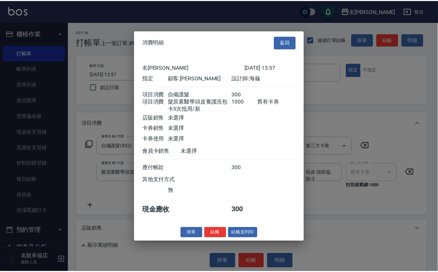
scroll to position [123, 0]
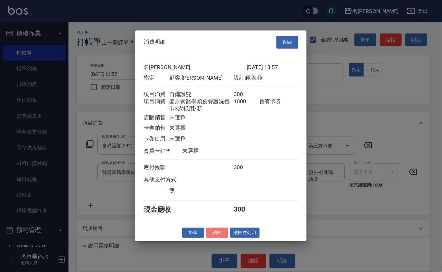
click at [214, 239] on button "結帳" at bounding box center [217, 233] width 22 height 11
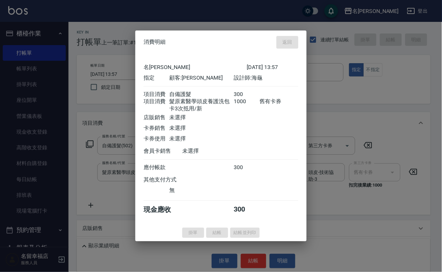
type input "[DATE] 14:18"
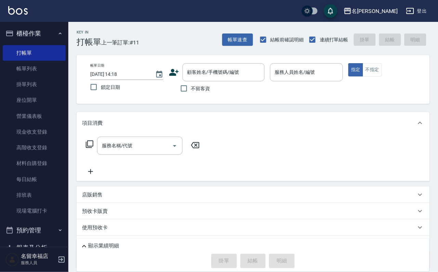
click at [341, 73] on input "服務人員姓名/編號" at bounding box center [306, 72] width 67 height 12
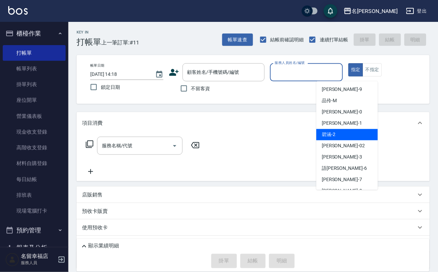
click at [339, 136] on div "[PERSON_NAME] -2" at bounding box center [348, 134] width 62 height 11
type input "碧涵-2"
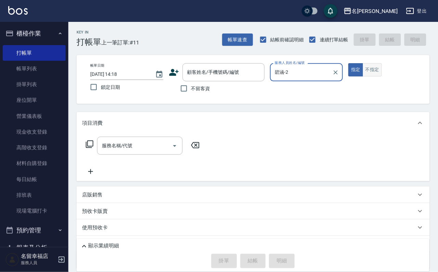
click at [382, 77] on button "不指定" at bounding box center [372, 69] width 19 height 13
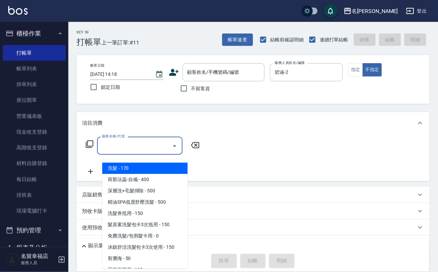
click at [158, 152] on input "服務名稱/代號" at bounding box center [134, 146] width 69 height 12
click at [164, 166] on span "洗髮 - 170" at bounding box center [145, 168] width 86 height 11
type input "洗髮(101)"
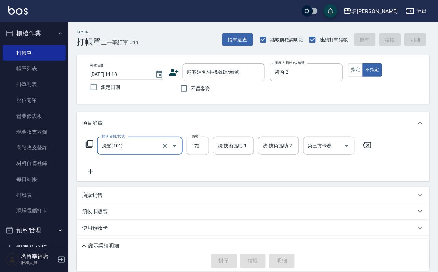
click at [207, 152] on input "170" at bounding box center [198, 146] width 22 height 18
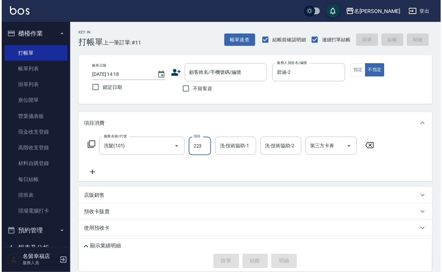
scroll to position [0, 0]
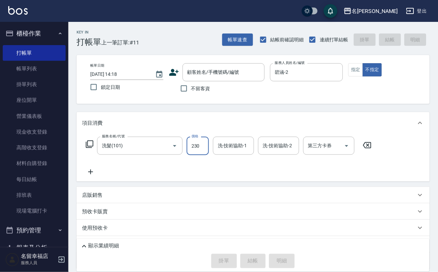
type input "230"
drag, startPoint x: 240, startPoint y: 155, endPoint x: 238, endPoint y: 150, distance: 5.1
click at [240, 152] on input "洗-技術協助-1" at bounding box center [233, 146] width 35 height 12
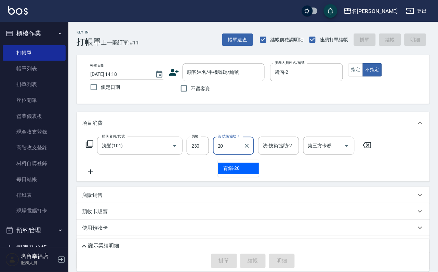
type input "育鋗-20"
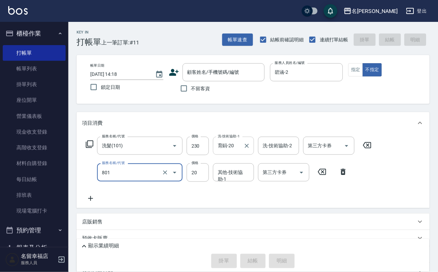
type input "潤絲(801)"
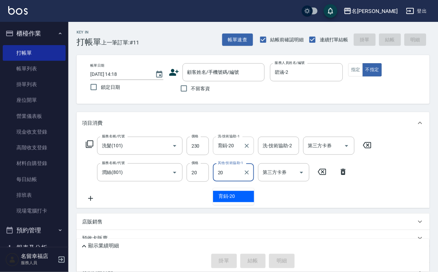
type input "育鋗-20"
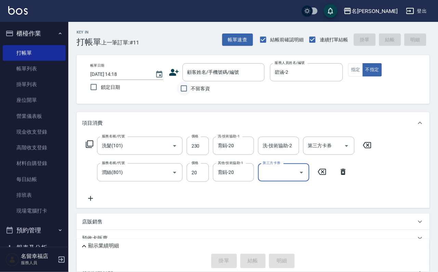
click at [186, 90] on input "不留客資" at bounding box center [184, 88] width 14 height 14
checkbox input "true"
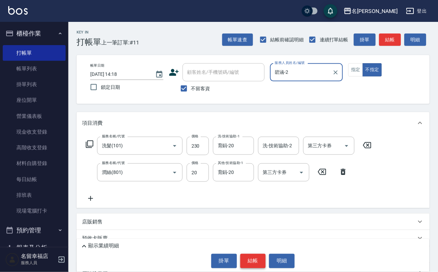
click at [257, 254] on button "結帳" at bounding box center [254, 261] width 26 height 14
type input "[PERSON_NAME]/0985883124/"
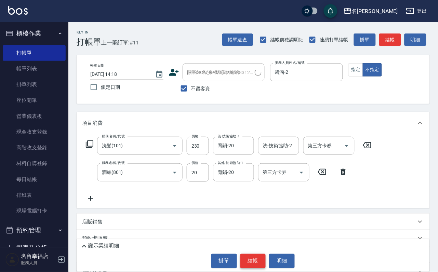
type input "瑜瑜-7"
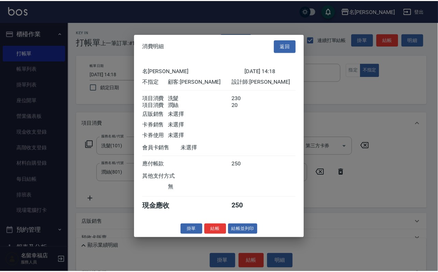
scroll to position [123, 0]
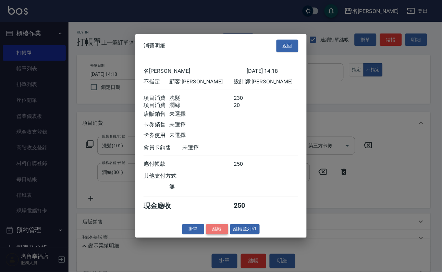
click at [206, 235] on button "結帳" at bounding box center [217, 229] width 22 height 11
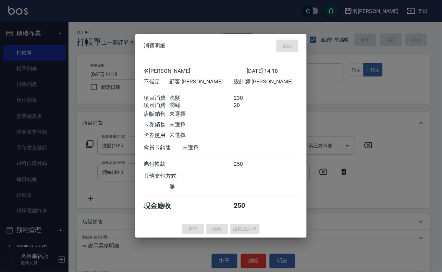
type input "[DATE] 14:42"
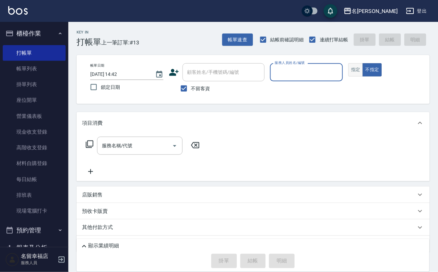
click at [363, 77] on button "指定" at bounding box center [356, 69] width 15 height 13
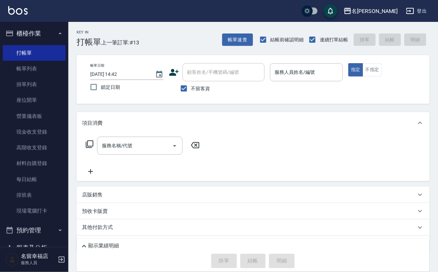
click at [204, 91] on span "不留客資" at bounding box center [200, 88] width 19 height 7
click at [191, 91] on input "不留客資" at bounding box center [184, 88] width 14 height 14
checkbox input "false"
click at [169, 69] on icon at bounding box center [174, 72] width 10 height 7
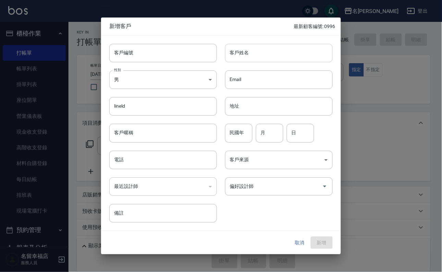
click at [242, 51] on input "客戶姓名" at bounding box center [278, 53] width 107 height 18
type input "[PERSON_NAME]"
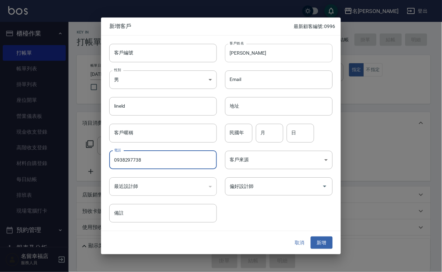
type input "0938297738"
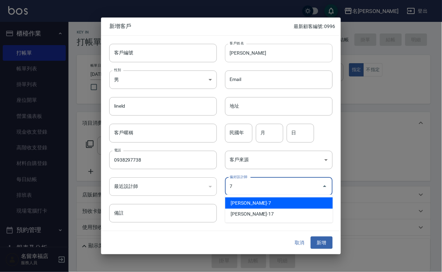
type input "[PERSON_NAME]"
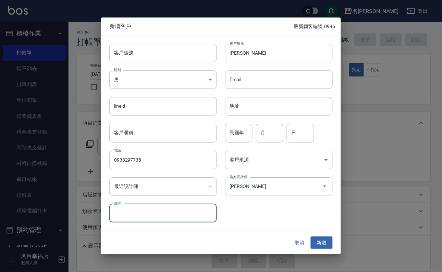
click at [310, 237] on button "新增" at bounding box center [321, 243] width 22 height 13
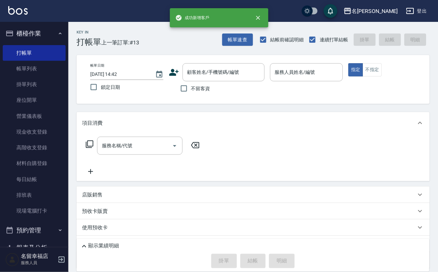
drag, startPoint x: 250, startPoint y: 94, endPoint x: 250, endPoint y: 88, distance: 6.5
click at [250, 94] on div "不留客資" at bounding box center [217, 88] width 96 height 14
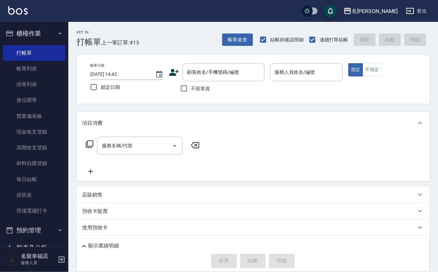
click at [251, 82] on div "不留客資" at bounding box center [217, 88] width 96 height 14
click at [205, 73] on input "顧客姓名/手機號碼/編號" at bounding box center [219, 72] width 66 height 12
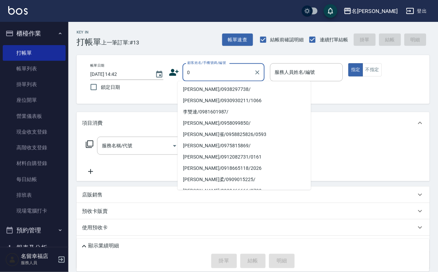
click at [208, 91] on li "[PERSON_NAME]/0938297738/" at bounding box center [244, 89] width 133 height 11
type input "[PERSON_NAME]/0938297738/"
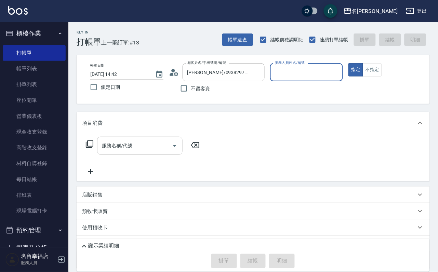
type input "瑜瑜-7"
click at [144, 165] on div "服務名稱/代號 服務名稱/代號" at bounding box center [143, 156] width 122 height 39
click at [135, 152] on input "服務名稱/代號" at bounding box center [134, 146] width 69 height 12
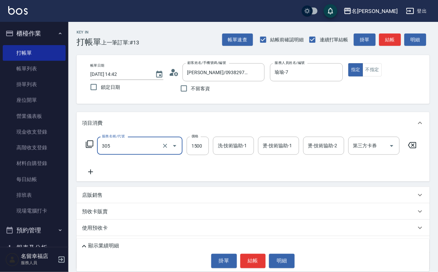
type input "設計燙髮1500(305)"
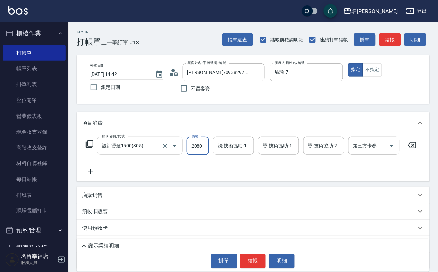
scroll to position [0, 0]
type input "2080"
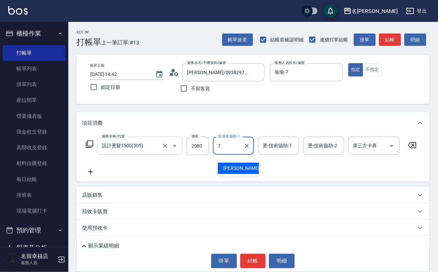
type input "瑜瑜-7"
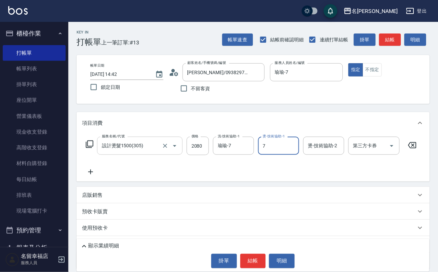
type input "瑜瑜-7"
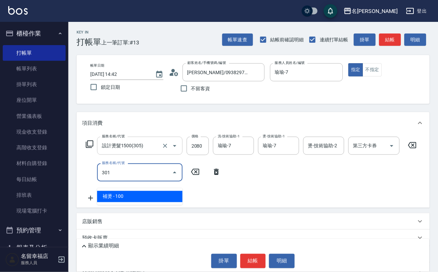
type input "補燙(301)"
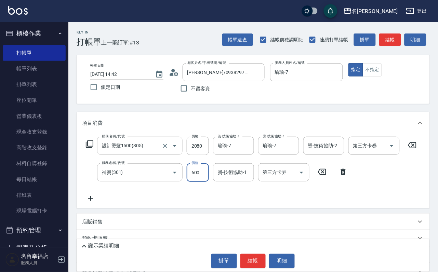
type input "600"
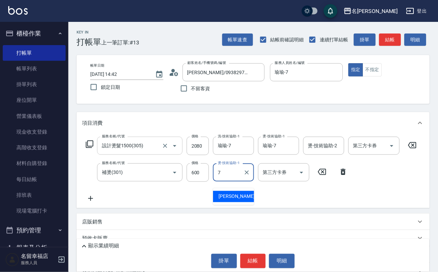
type input "瑜瑜-7"
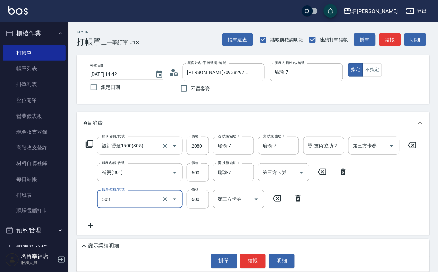
type input "小麥蛋白護髮(503)"
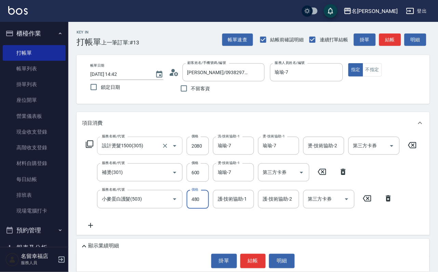
type input "480"
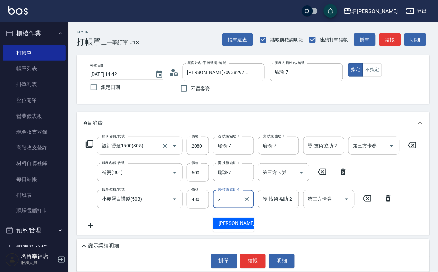
type input "瑜瑜-7"
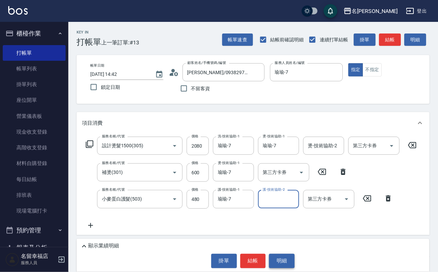
click at [295, 261] on button "明細" at bounding box center [282, 261] width 26 height 14
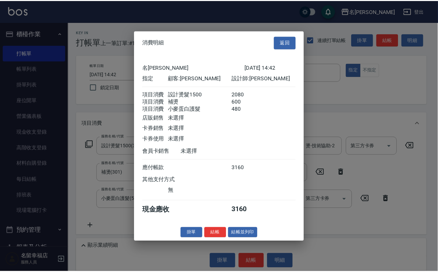
scroll to position [136, 0]
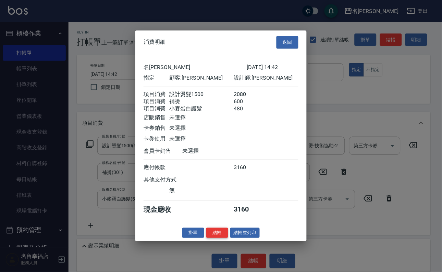
click at [214, 239] on button "結帳" at bounding box center [217, 233] width 22 height 11
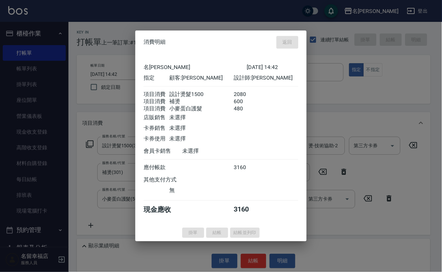
type input "[DATE] 15:06"
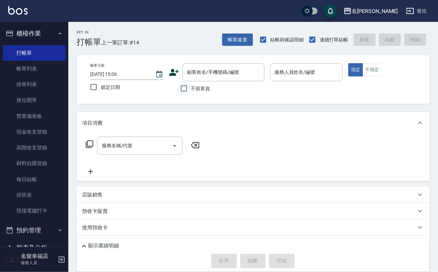
click at [186, 95] on input "不留客資" at bounding box center [184, 88] width 14 height 14
checkbox input "true"
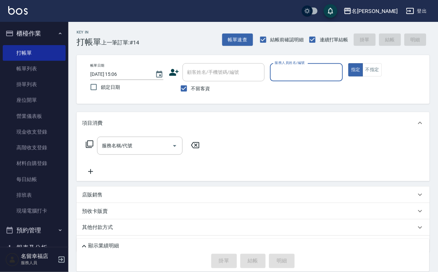
click at [341, 77] on input "服務人員姓名/編號" at bounding box center [306, 72] width 67 height 12
type input "[PERSON_NAME]-3"
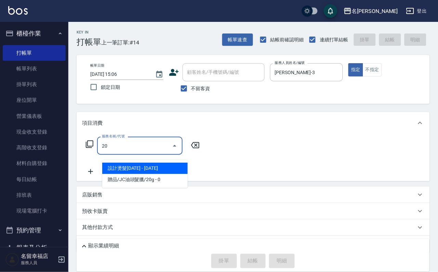
type input "2"
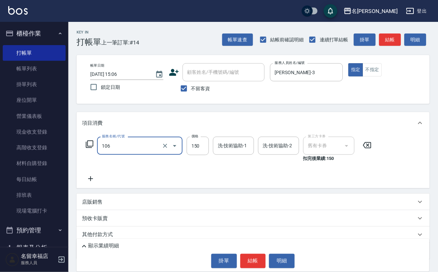
type input "洗髮券抵用(106)"
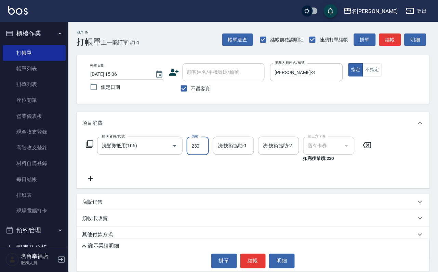
type input "230"
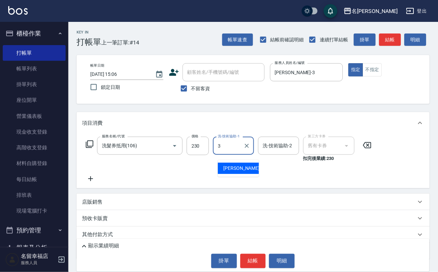
type input "[PERSON_NAME]-3"
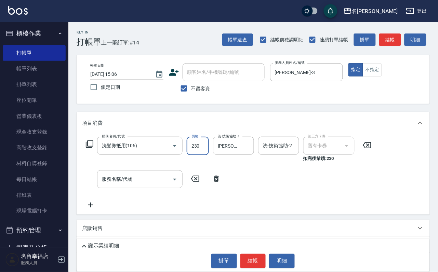
click at [209, 149] on input "230" at bounding box center [198, 146] width 22 height 18
type input "210"
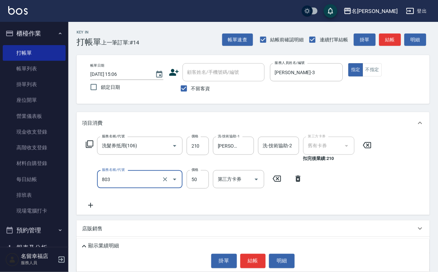
type input "吹捲/夾直/電棒/玉米鬚/青捲(803)"
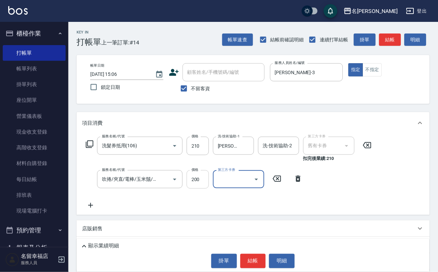
click at [202, 187] on input "200" at bounding box center [198, 179] width 22 height 18
type input "20"
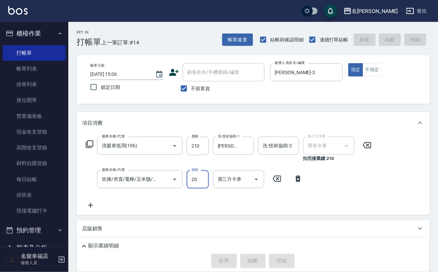
type input "[DATE] 15:20"
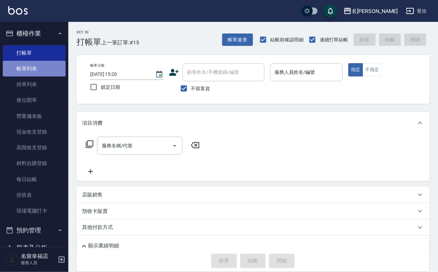
click at [43, 64] on link "帳單列表" at bounding box center [34, 69] width 63 height 16
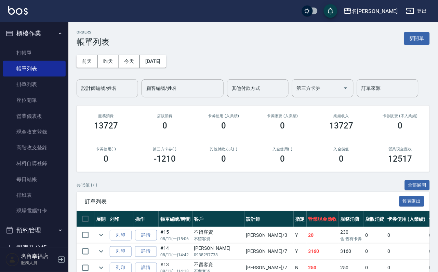
click at [107, 86] on input "設計師編號/姓名" at bounding box center [107, 88] width 55 height 12
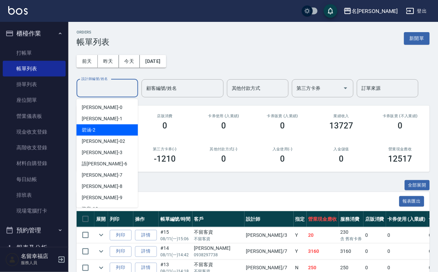
click at [106, 133] on div "[PERSON_NAME] -2" at bounding box center [108, 130] width 62 height 11
type input "碧涵-2"
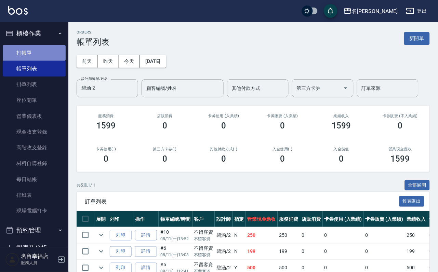
click at [35, 55] on link "打帳單" at bounding box center [34, 53] width 63 height 16
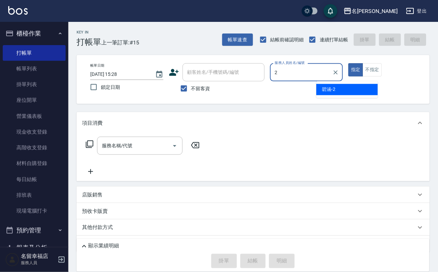
type input "碧涵-2"
type button "true"
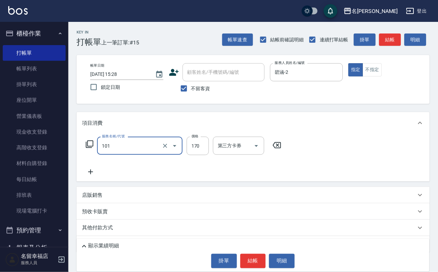
type input "洗髮(101)"
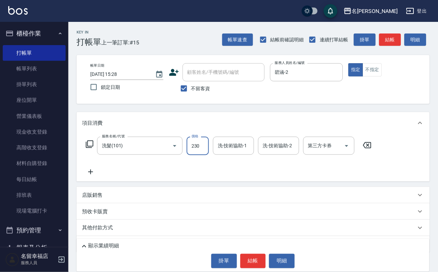
type input "230"
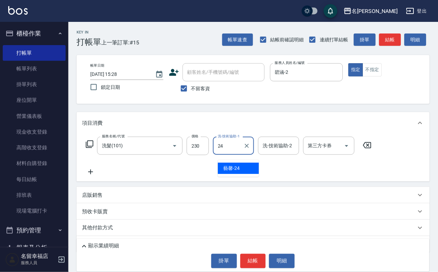
type input "藝馨-24"
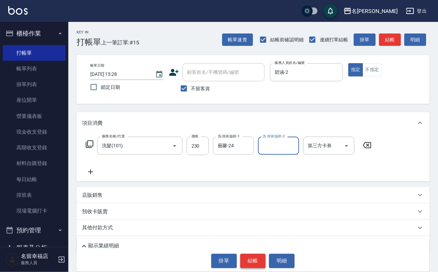
click at [249, 263] on button "結帳" at bounding box center [254, 261] width 26 height 14
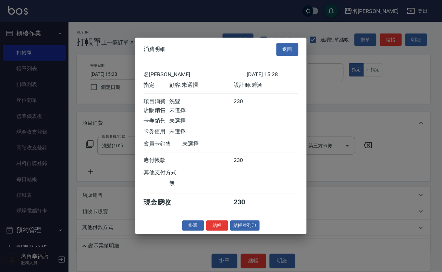
scroll to position [85, 0]
click at [206, 231] on button "結帳" at bounding box center [217, 226] width 22 height 11
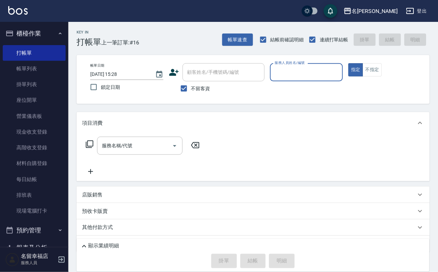
click at [341, 75] on input "服務人員姓名/編號" at bounding box center [306, 72] width 67 height 12
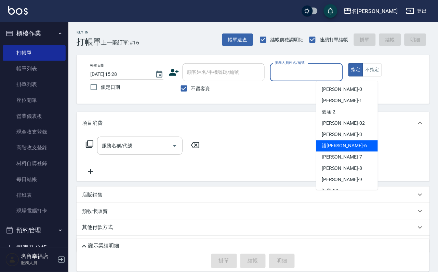
click at [340, 143] on div "語[PERSON_NAME] -6" at bounding box center [348, 146] width 62 height 11
type input "語[PERSON_NAME]-6"
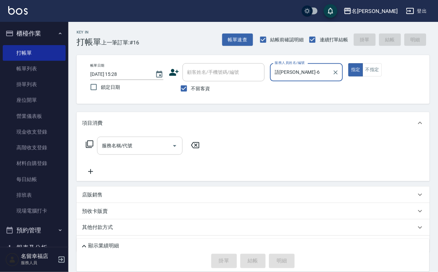
click at [126, 147] on div "服務名稱/代號 服務名稱/代號" at bounding box center [140, 146] width 86 height 18
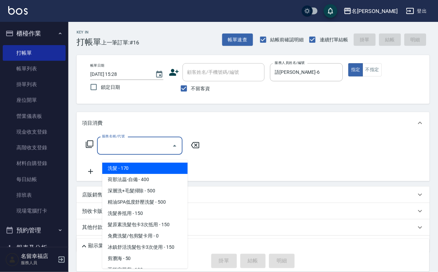
click at [141, 167] on span "洗髮 - 170" at bounding box center [145, 168] width 86 height 11
type input "洗髮(101)"
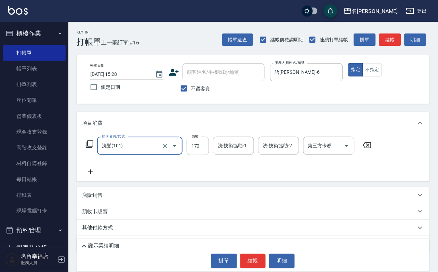
click at [206, 150] on input "170" at bounding box center [198, 146] width 22 height 18
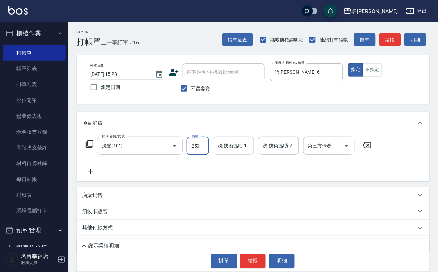
type input "250"
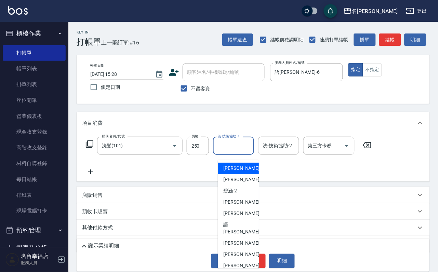
click at [246, 152] on input "洗-技術協助-1" at bounding box center [233, 146] width 35 height 12
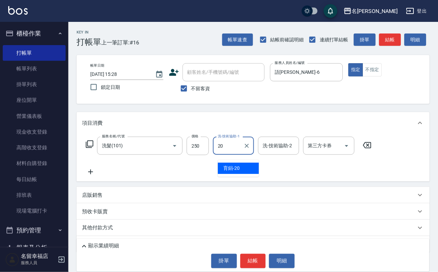
click at [246, 174] on ul "育鋗 -20" at bounding box center [238, 168] width 41 height 17
click at [246, 173] on div "育鋗 -20" at bounding box center [238, 168] width 41 height 11
type input "育鋗-20"
click at [89, 148] on icon at bounding box center [90, 145] width 8 height 8
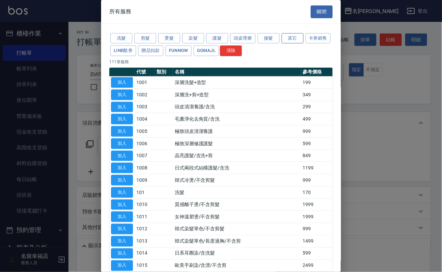
click at [300, 37] on button "其它" at bounding box center [292, 38] width 22 height 11
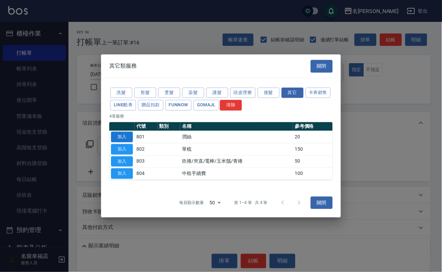
click at [120, 132] on button "加入" at bounding box center [122, 137] width 22 height 11
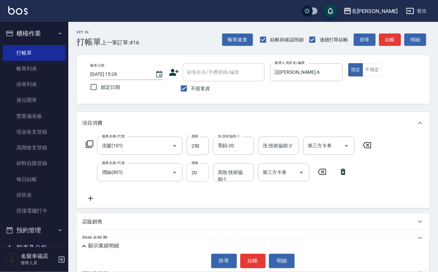
click at [200, 182] on input "20" at bounding box center [198, 173] width 22 height 18
click at [221, 182] on div "其他-技術協助-1" at bounding box center [233, 173] width 41 height 18
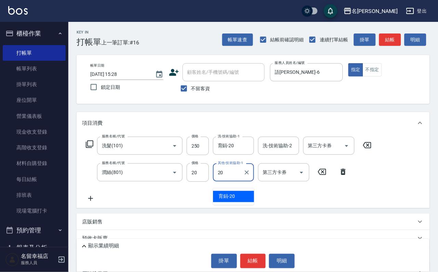
click at [229, 194] on span "育鋗 -20" at bounding box center [227, 196] width 16 height 7
type input "育鋗-20"
click at [382, 77] on button "不指定" at bounding box center [372, 69] width 19 height 13
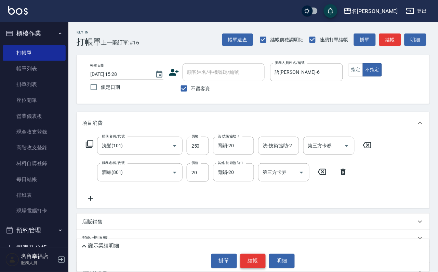
click at [251, 261] on button "結帳" at bounding box center [254, 261] width 26 height 14
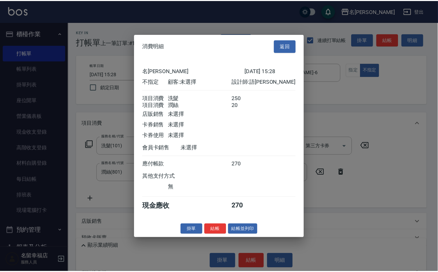
scroll to position [123, 0]
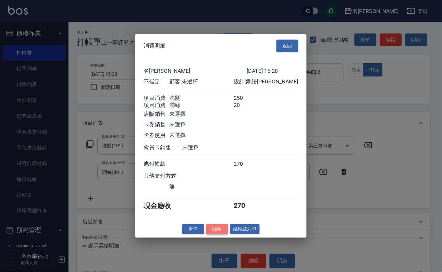
click at [213, 235] on button "結帳" at bounding box center [217, 229] width 22 height 11
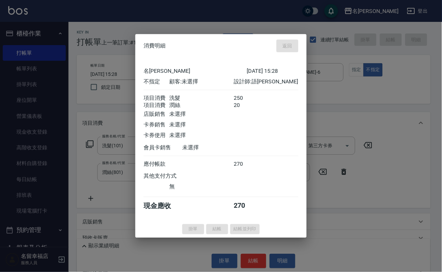
type input "[DATE] 15:45"
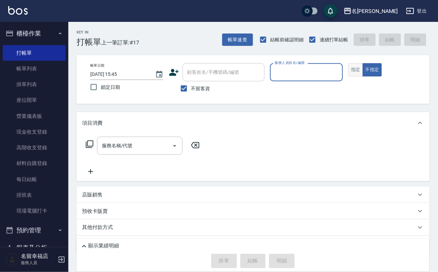
click at [363, 77] on button "指定" at bounding box center [356, 69] width 15 height 13
click at [180, 91] on input "不留客資" at bounding box center [184, 88] width 14 height 14
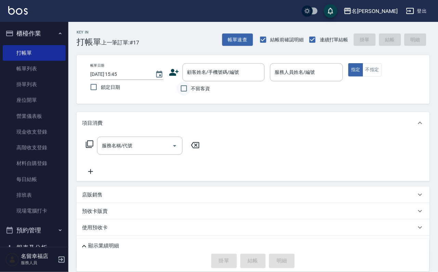
click at [184, 91] on input "不留客資" at bounding box center [184, 88] width 14 height 14
checkbox input "true"
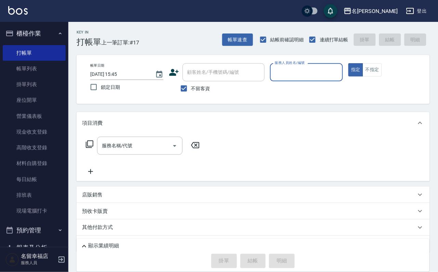
click at [19, 76] on link "帳單列表" at bounding box center [34, 69] width 63 height 16
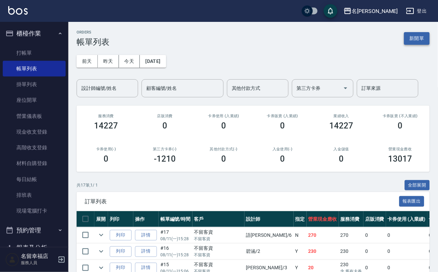
click at [416, 43] on button "新開單" at bounding box center [418, 38] width 26 height 13
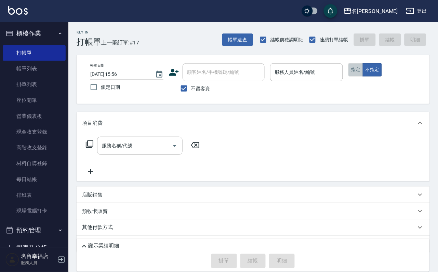
click at [363, 77] on button "指定" at bounding box center [356, 69] width 15 height 13
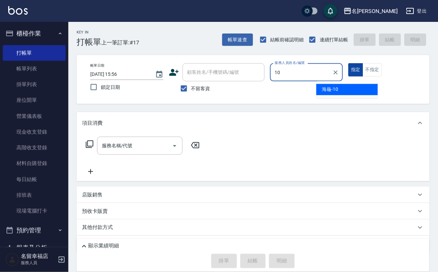
type input "海龜-10"
type button "true"
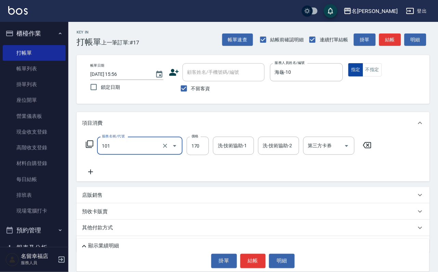
type input "洗髮(101)"
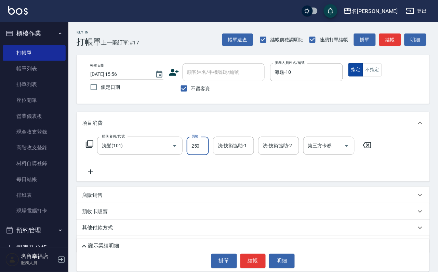
type input "250"
type input "1"
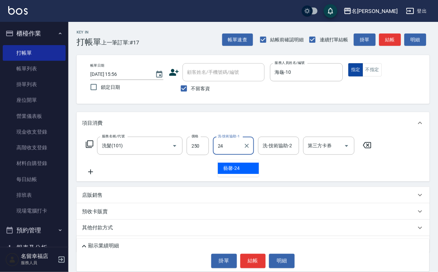
type input "藝馨-24"
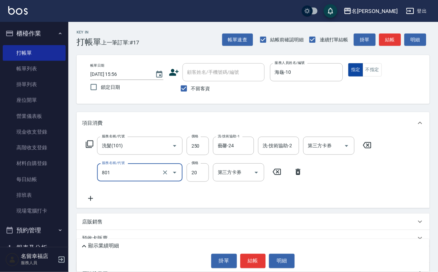
type input "潤絲(801)"
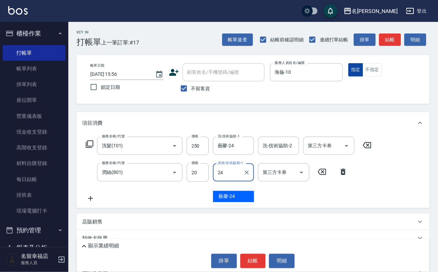
type input "藝馨-24"
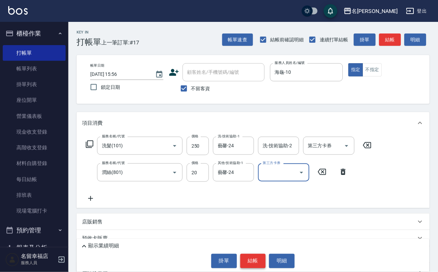
click at [266, 259] on button "結帳" at bounding box center [254, 261] width 26 height 14
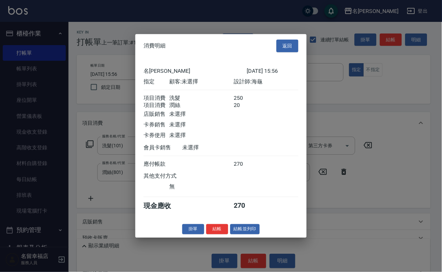
scroll to position [110, 0]
click at [217, 235] on button "結帳" at bounding box center [217, 229] width 22 height 11
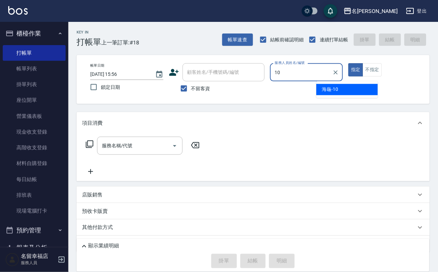
type input "海龜-10"
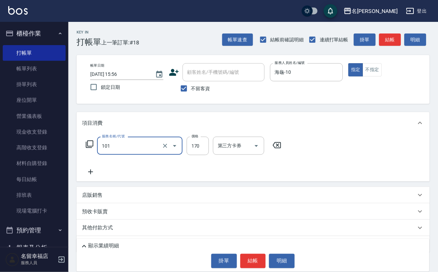
type input "洗髮(101)"
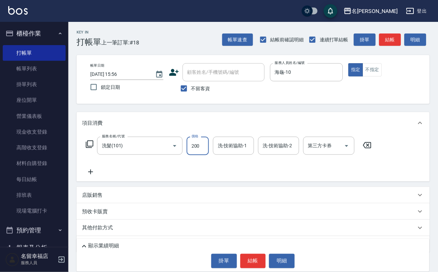
type input "200"
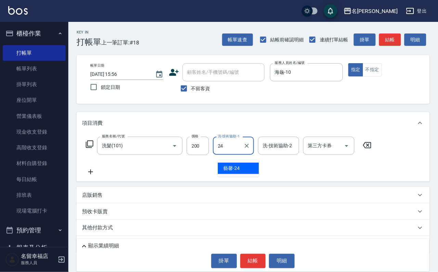
type input "藝馨-24"
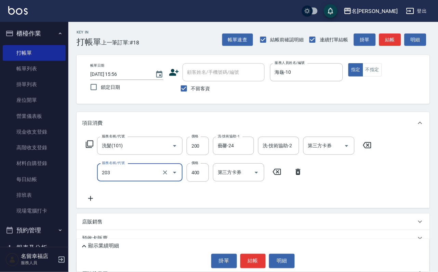
type input "指定單剪(203)"
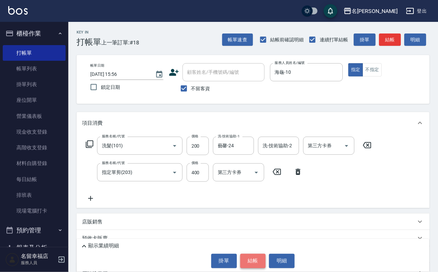
click at [258, 260] on button "結帳" at bounding box center [254, 261] width 26 height 14
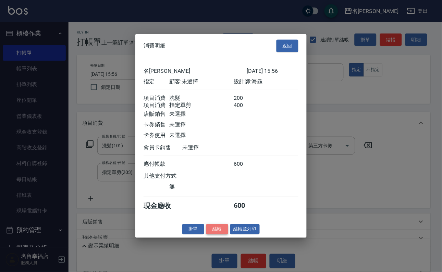
click at [212, 235] on button "結帳" at bounding box center [217, 229] width 22 height 11
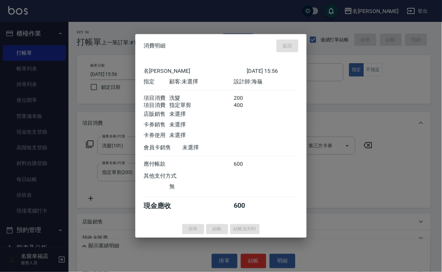
type input "[DATE] 16:10"
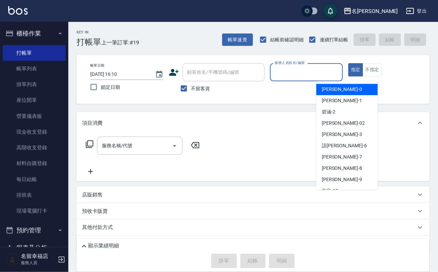
click at [335, 72] on input "服務人員姓名/編號" at bounding box center [306, 72] width 67 height 12
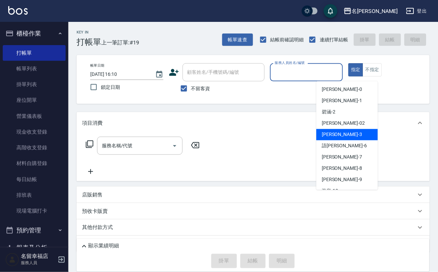
click at [332, 137] on span "[PERSON_NAME] -3" at bounding box center [342, 134] width 40 height 7
type input "[PERSON_NAME]-3"
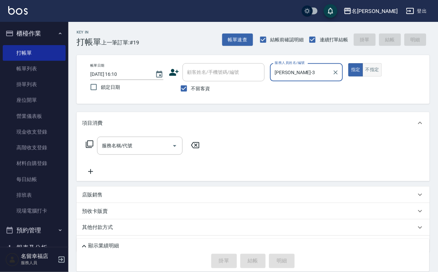
click at [382, 76] on button "不指定" at bounding box center [372, 69] width 19 height 13
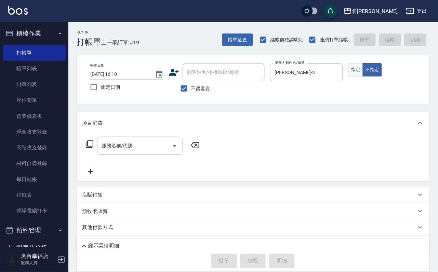
click at [363, 77] on button "指定" at bounding box center [356, 69] width 15 height 13
click at [137, 152] on input "服務名稱/代號" at bounding box center [134, 146] width 69 height 12
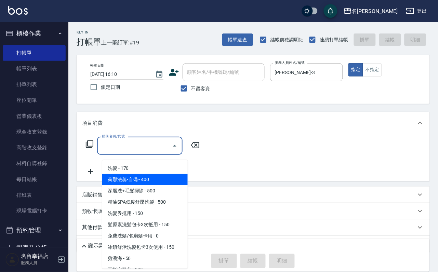
click at [125, 179] on span "荷那法蕊-自備 - 400" at bounding box center [145, 179] width 86 height 11
type input "荷那法蕊-自備(102)"
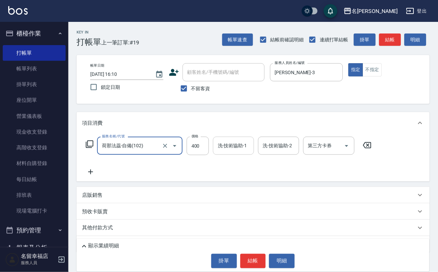
click at [242, 152] on input "洗-技術協助-1" at bounding box center [233, 146] width 35 height 12
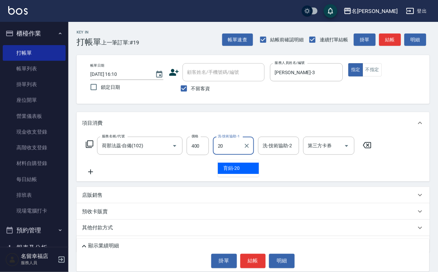
click at [252, 166] on div "育鋗 -20" at bounding box center [238, 168] width 41 height 11
type input "育鋗-20"
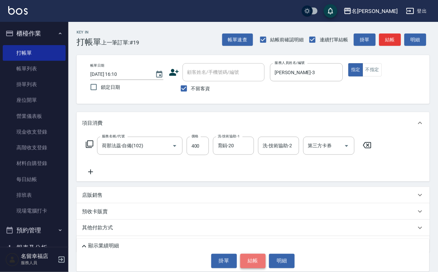
click at [262, 255] on button "結帳" at bounding box center [254, 261] width 26 height 14
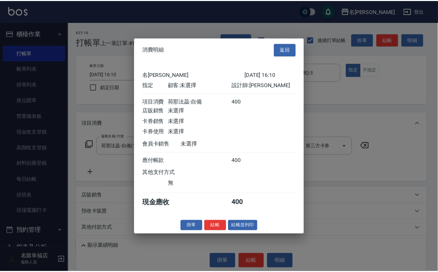
scroll to position [85, 0]
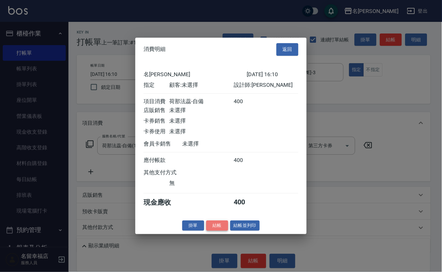
click at [206, 231] on button "結帳" at bounding box center [217, 226] width 22 height 11
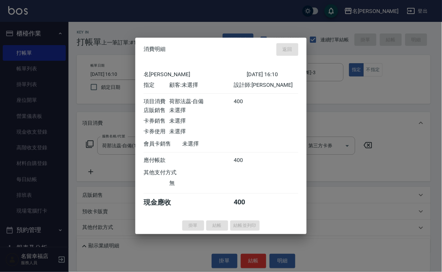
type input "[DATE] 16:21"
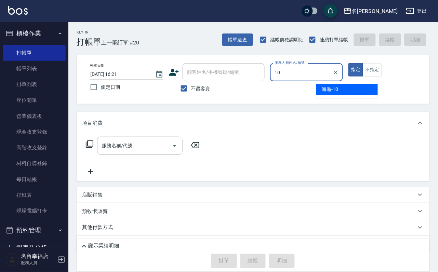
type input "海龜-10"
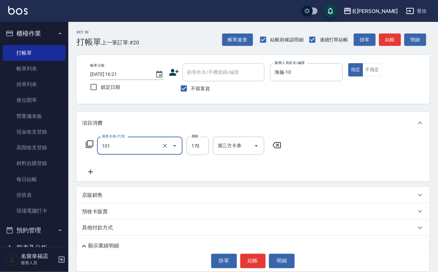
type input "洗髮(101)"
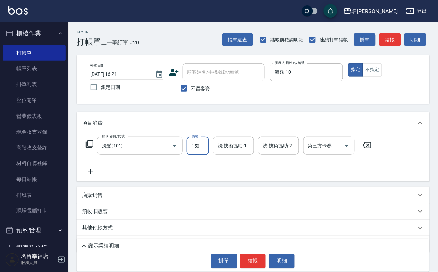
type input "150"
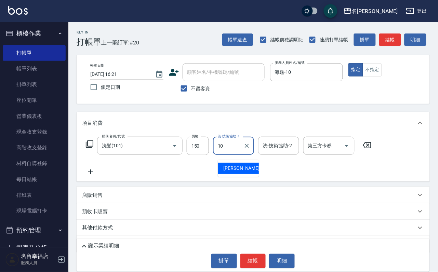
type input "海龜-10"
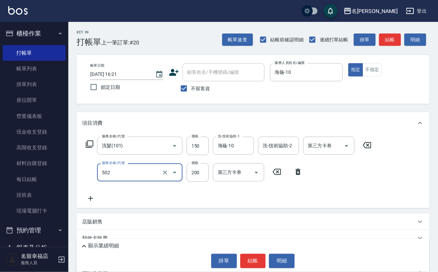
type input "自備護髮(502)"
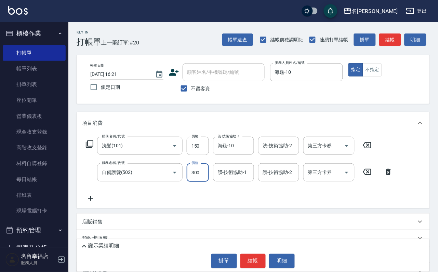
type input "300"
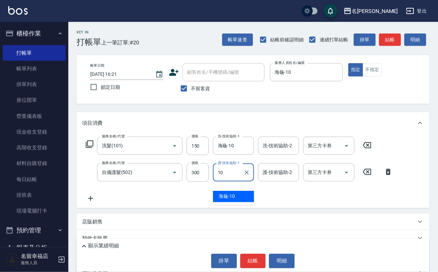
type input "海龜-10"
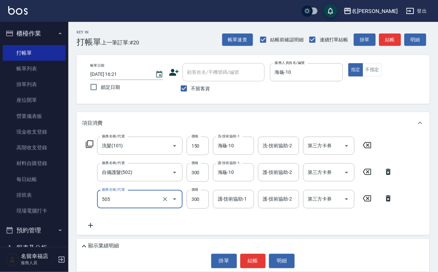
type input "黛寶頭皮去角質(505)"
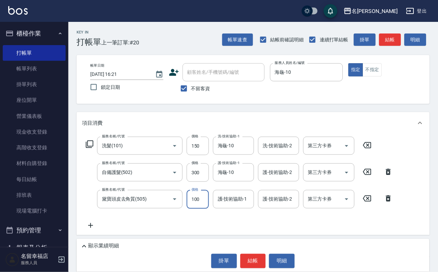
type input "100"
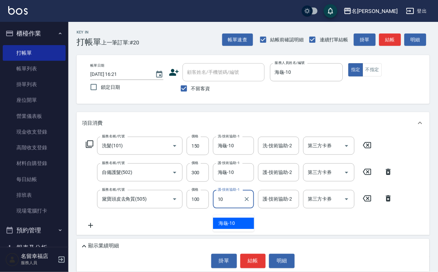
type input "海龜-10"
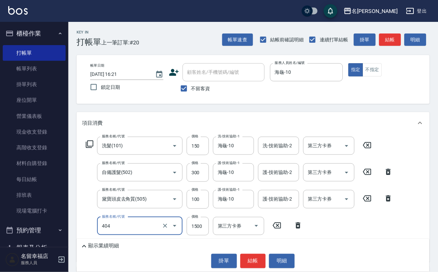
type input "設計染髮(404)"
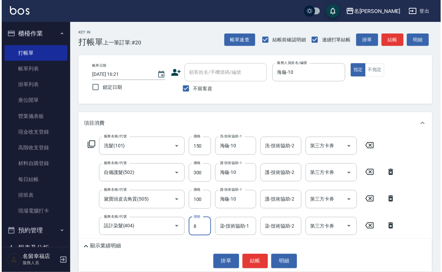
scroll to position [0, 0]
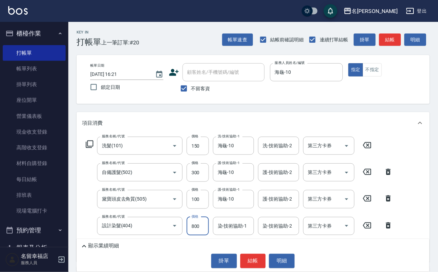
type input "800"
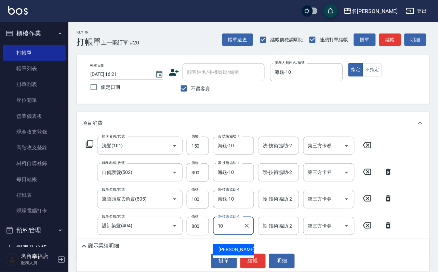
type input "海龜-10"
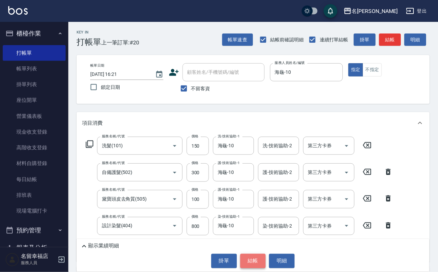
click at [256, 254] on button "結帳" at bounding box center [254, 261] width 26 height 14
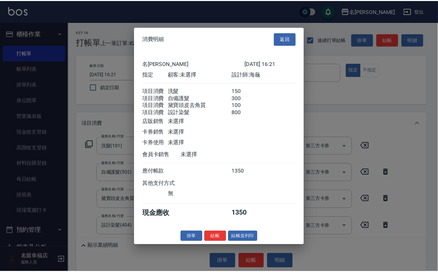
scroll to position [154, 0]
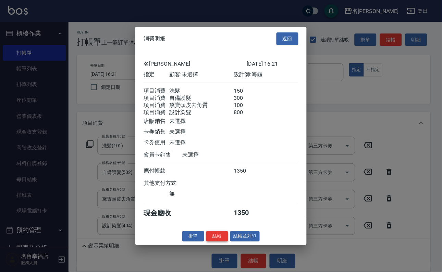
click at [214, 242] on button "結帳" at bounding box center [217, 236] width 22 height 11
